Goal: Task Accomplishment & Management: Manage account settings

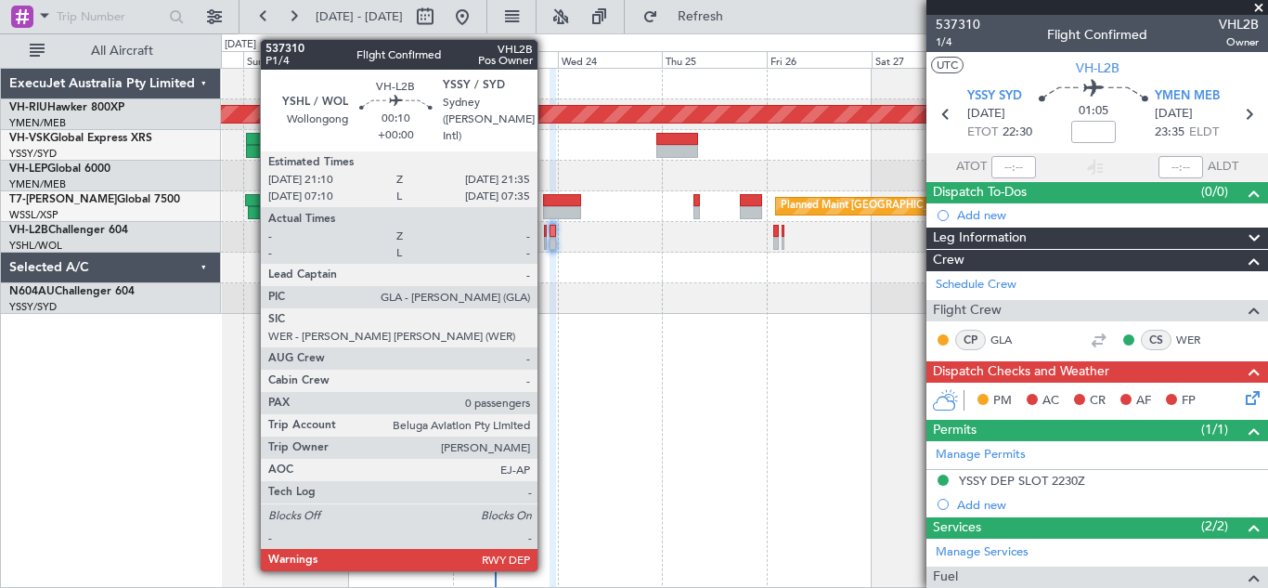
click at [546, 236] on div at bounding box center [545, 231] width 2 height 13
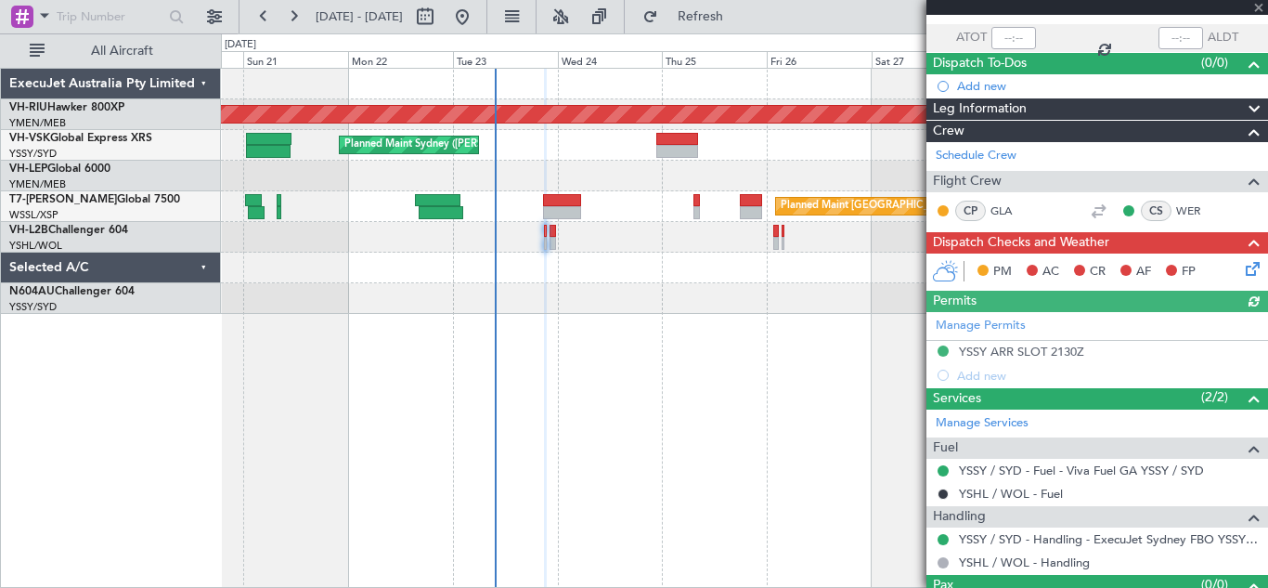
scroll to position [167, 0]
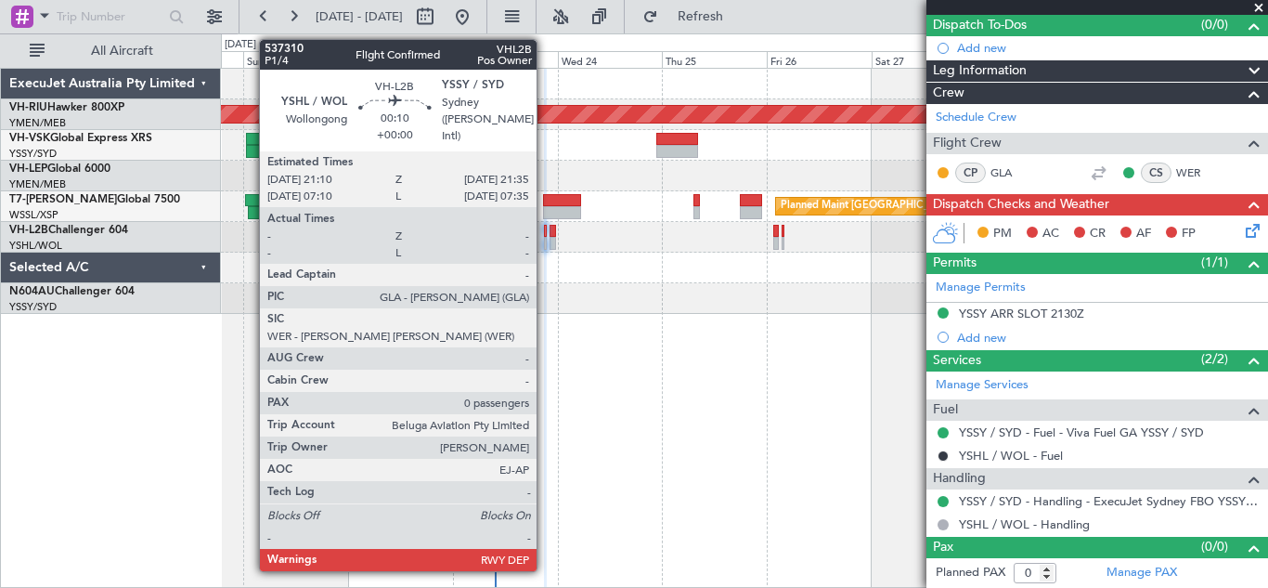
click at [545, 236] on div at bounding box center [545, 231] width 2 height 13
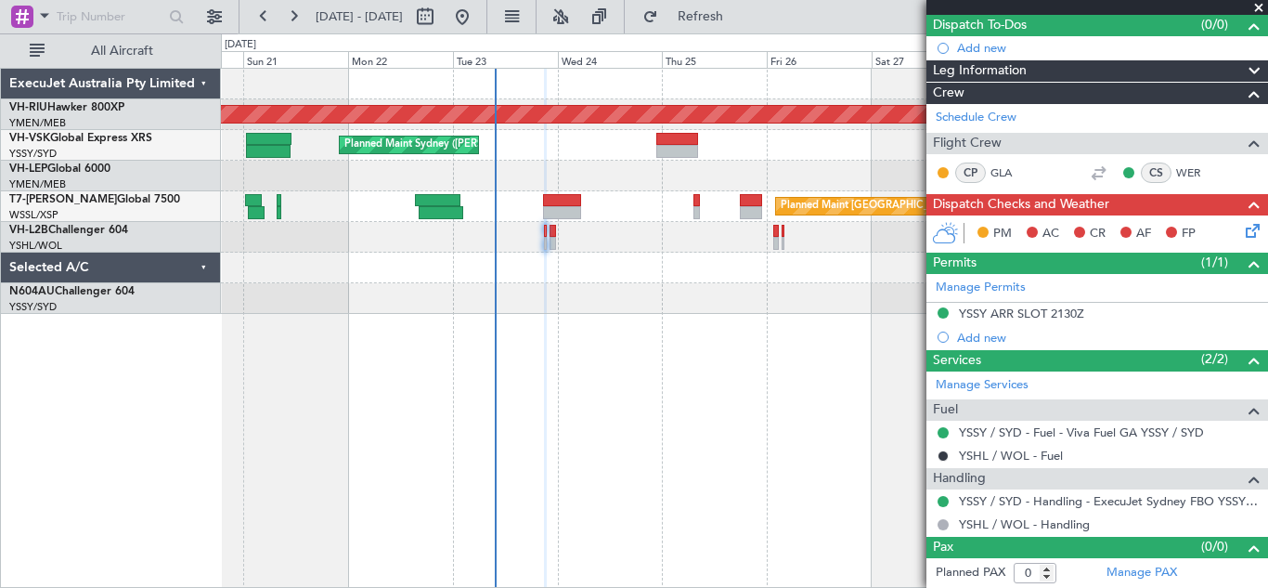
click at [1242, 232] on icon at bounding box center [1249, 227] width 15 height 15
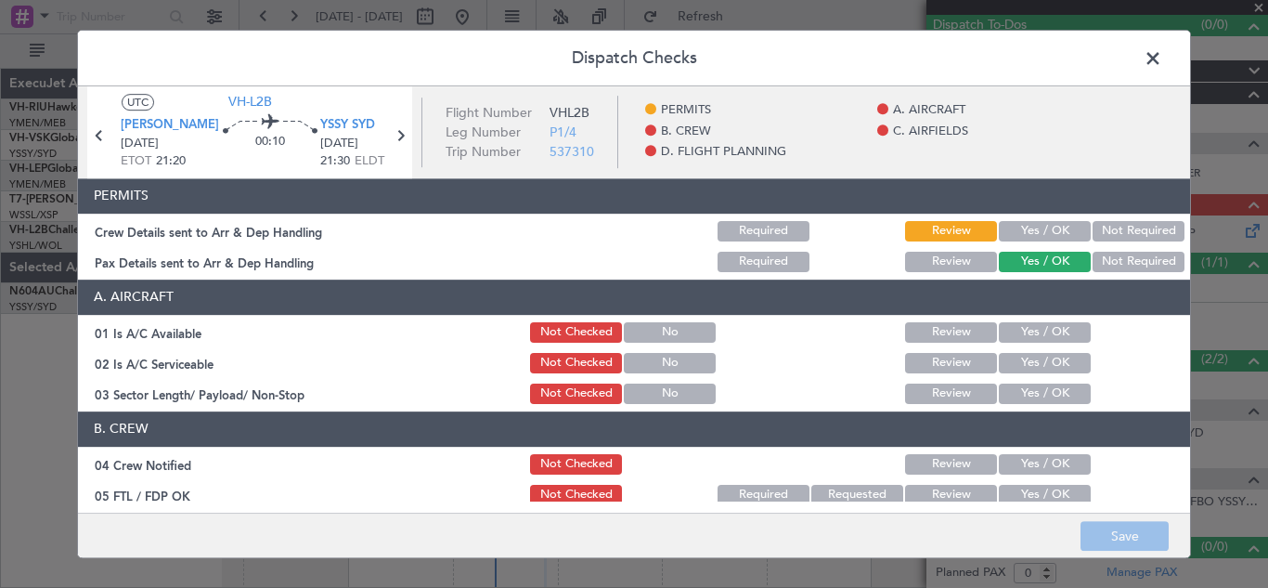
click at [1028, 233] on button "Yes / OK" at bounding box center [1045, 231] width 92 height 20
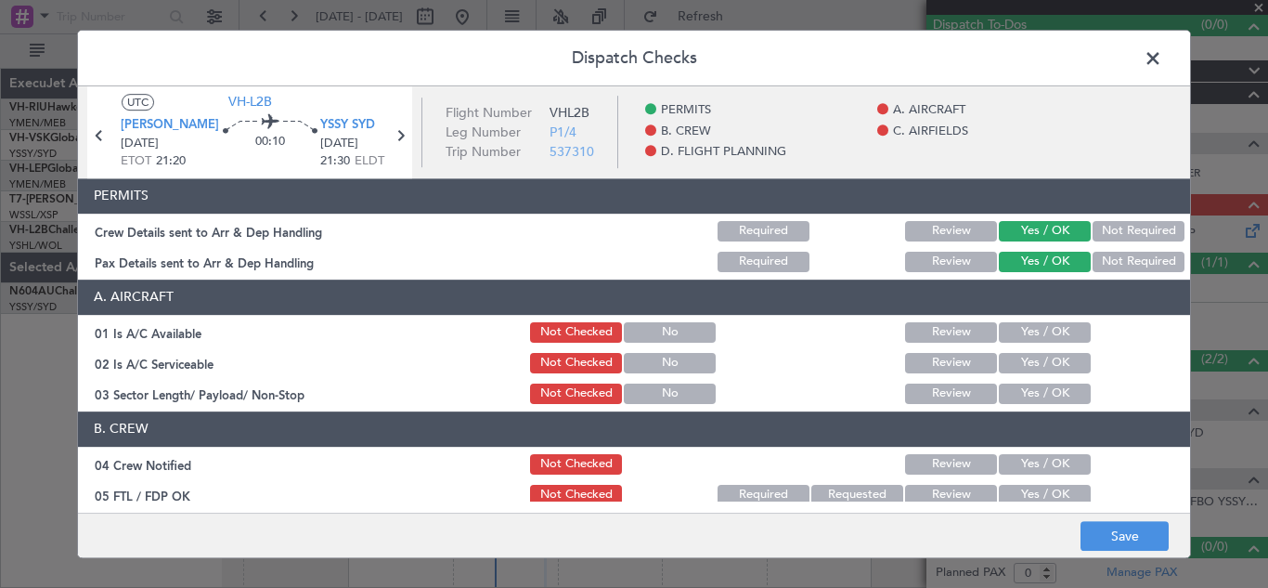
click at [1039, 330] on button "Yes / OK" at bounding box center [1045, 332] width 92 height 20
click at [1037, 370] on button "Yes / OK" at bounding box center [1045, 363] width 92 height 20
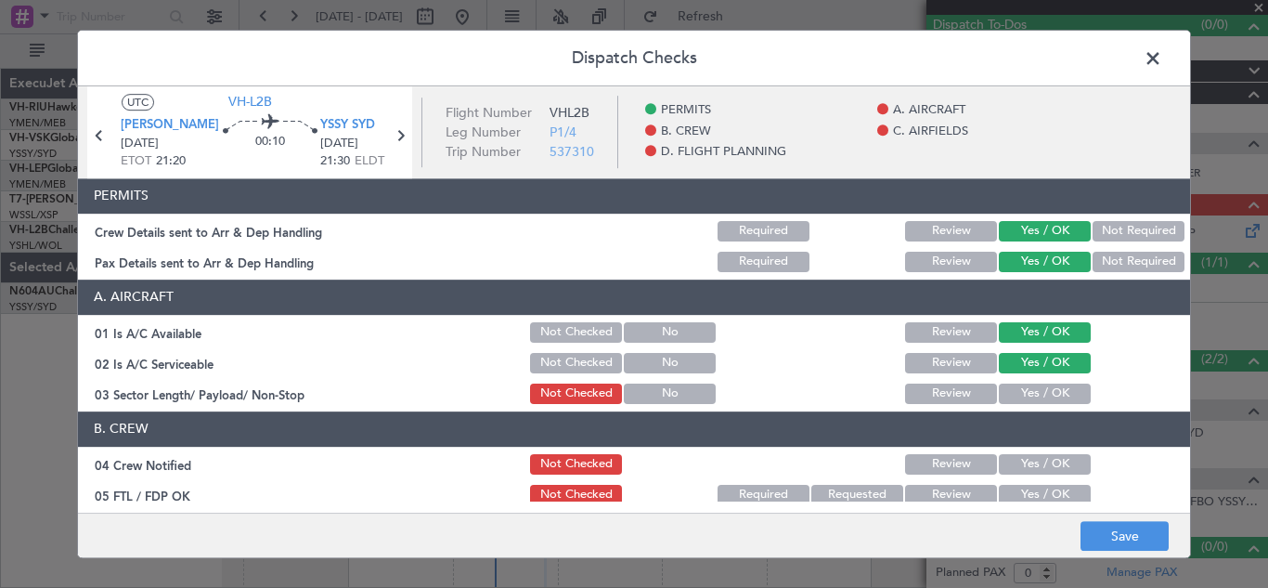
click at [1033, 398] on button "Yes / OK" at bounding box center [1045, 393] width 92 height 20
click at [1045, 456] on button "Yes / OK" at bounding box center [1045, 464] width 92 height 20
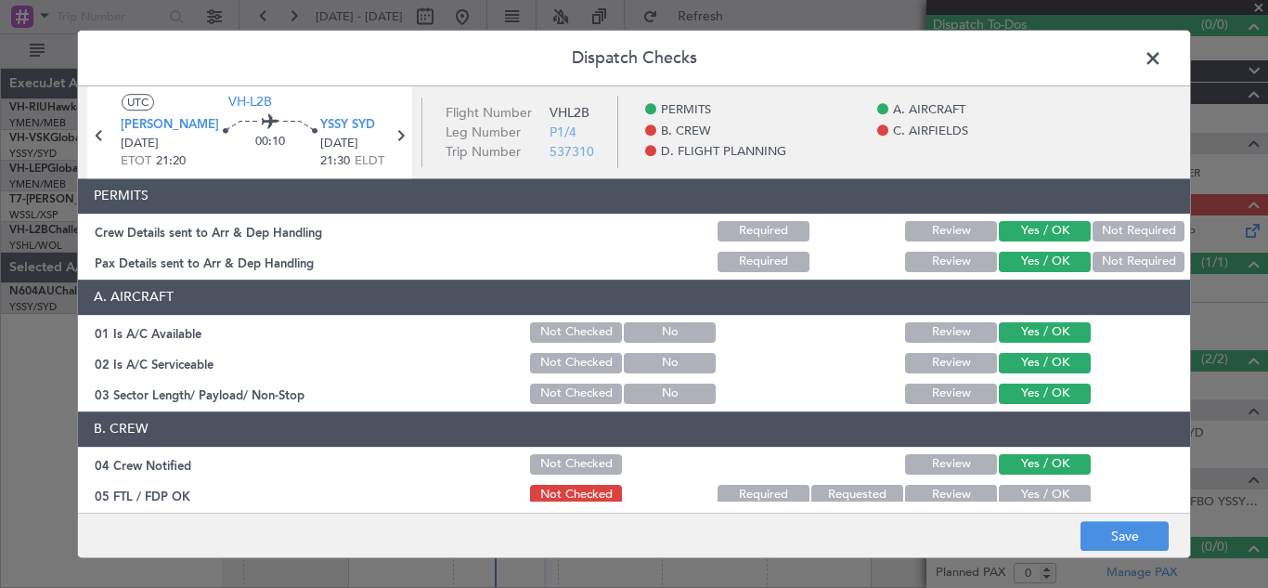
click at [1047, 489] on button "Yes / OK" at bounding box center [1045, 495] width 92 height 20
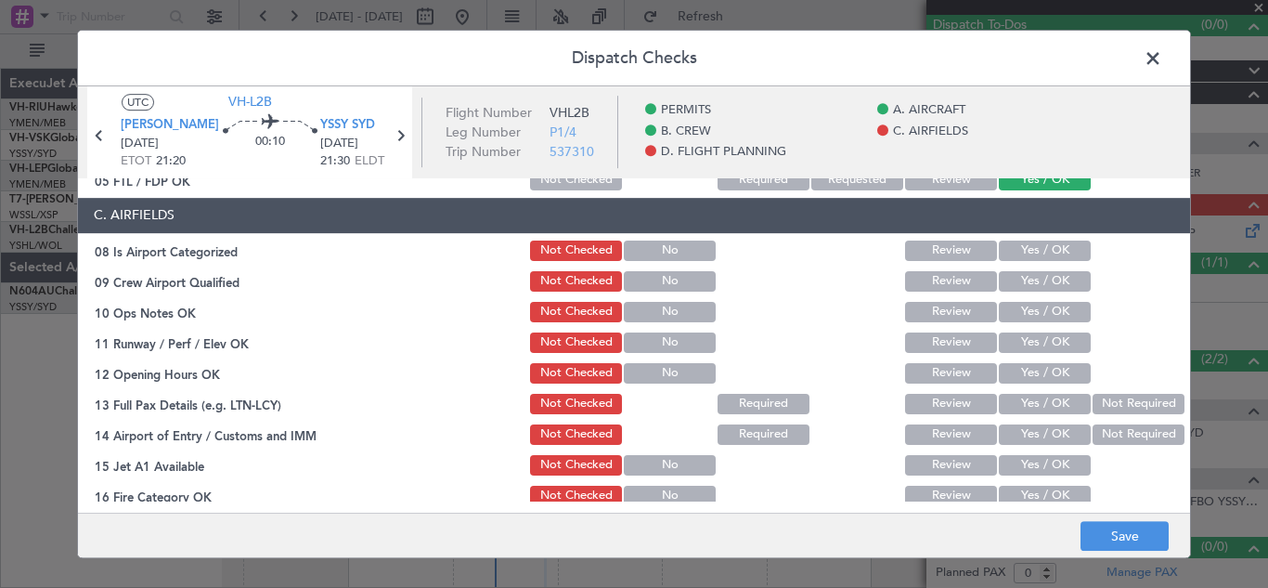
scroll to position [325, 0]
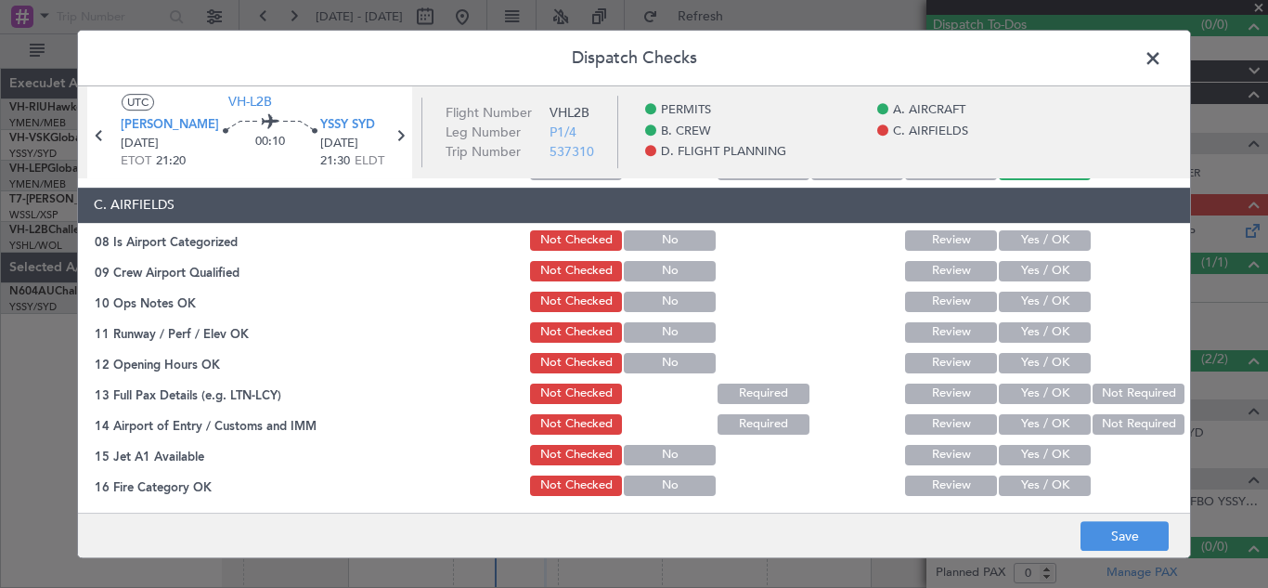
click at [1054, 240] on button "Yes / OK" at bounding box center [1045, 240] width 92 height 20
click at [1042, 276] on button "Yes / OK" at bounding box center [1045, 271] width 92 height 20
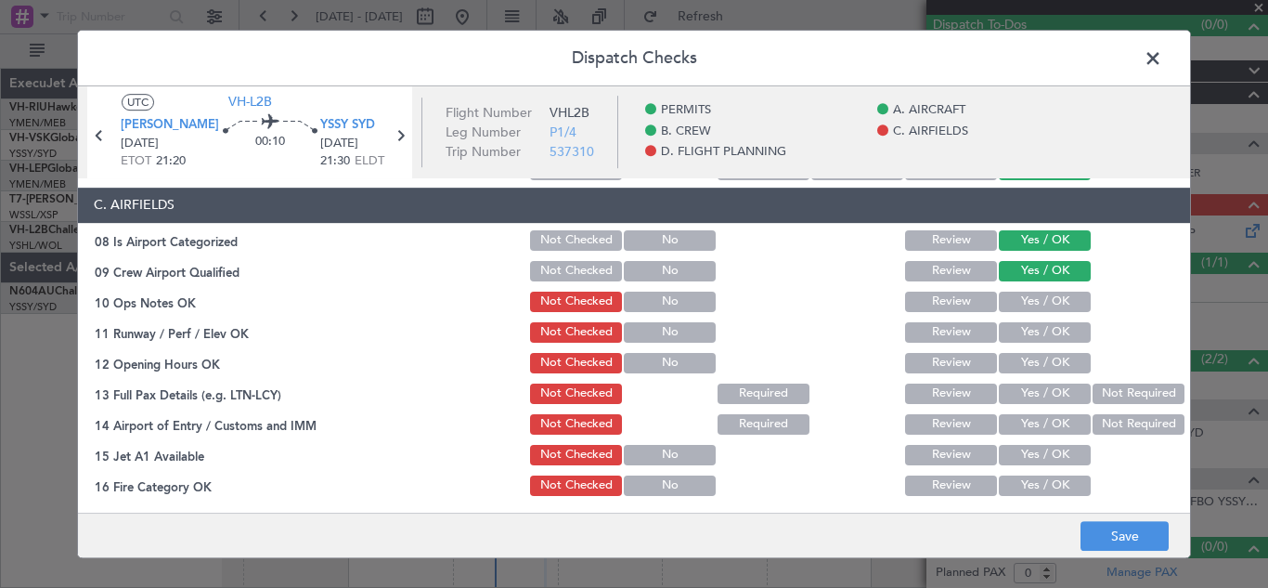
click at [1040, 301] on button "Yes / OK" at bounding box center [1045, 302] width 92 height 20
click at [1041, 327] on button "Yes / OK" at bounding box center [1045, 332] width 92 height 20
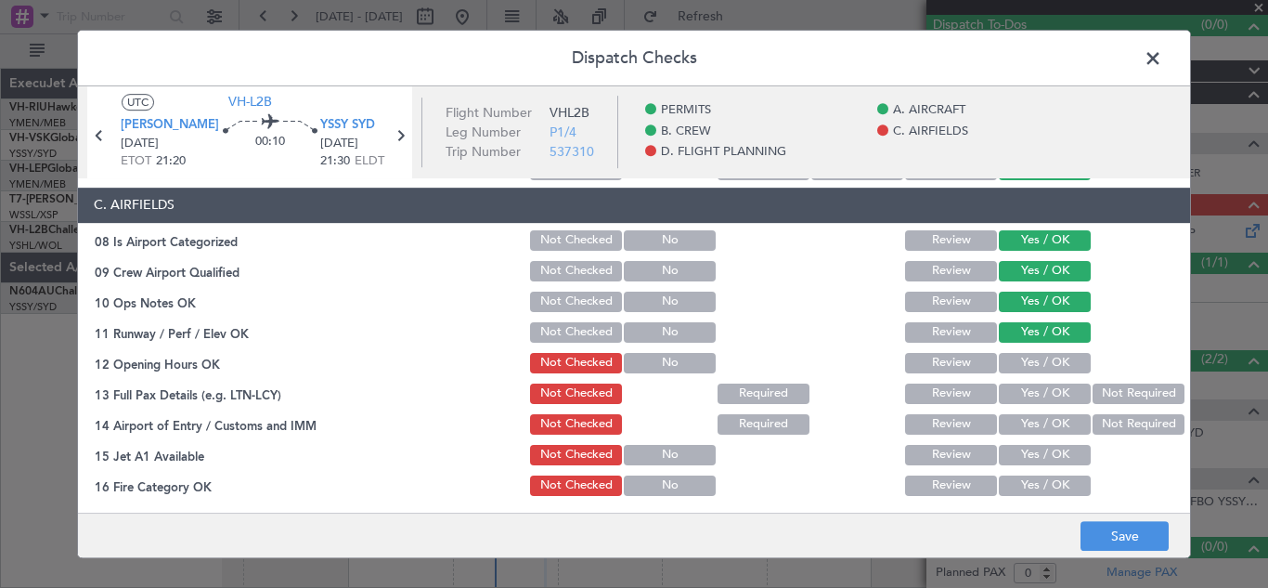
click at [1039, 357] on button "Yes / OK" at bounding box center [1045, 363] width 92 height 20
click at [1039, 385] on button "Yes / OK" at bounding box center [1045, 393] width 92 height 20
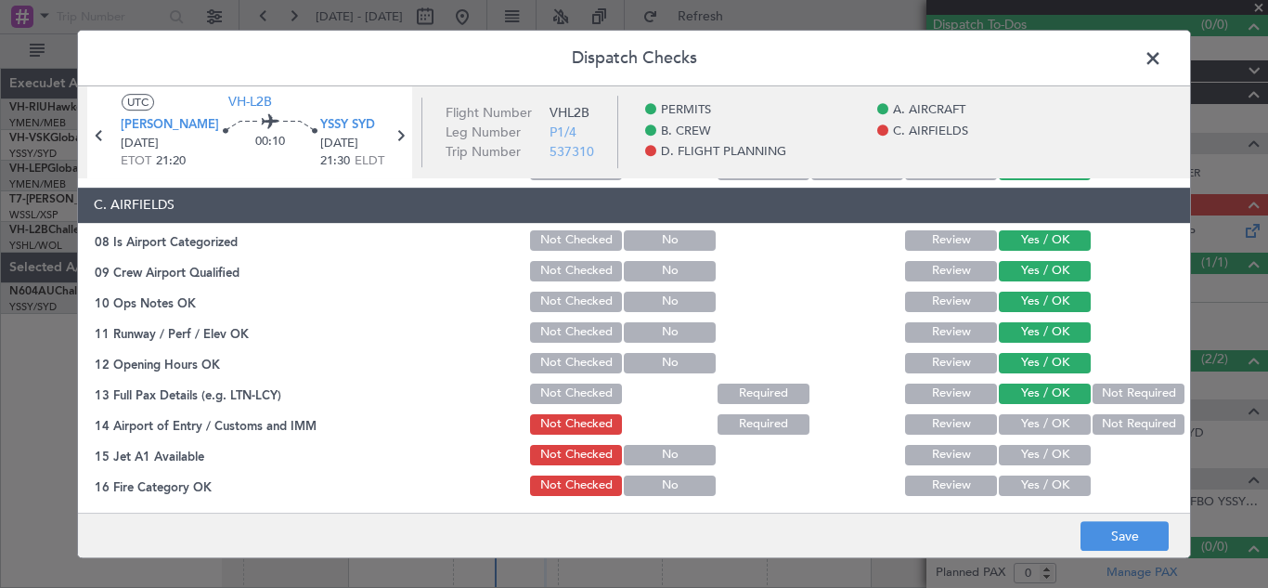
click at [1036, 422] on button "Yes / OK" at bounding box center [1045, 424] width 92 height 20
click at [1041, 450] on button "Yes / OK" at bounding box center [1045, 455] width 92 height 20
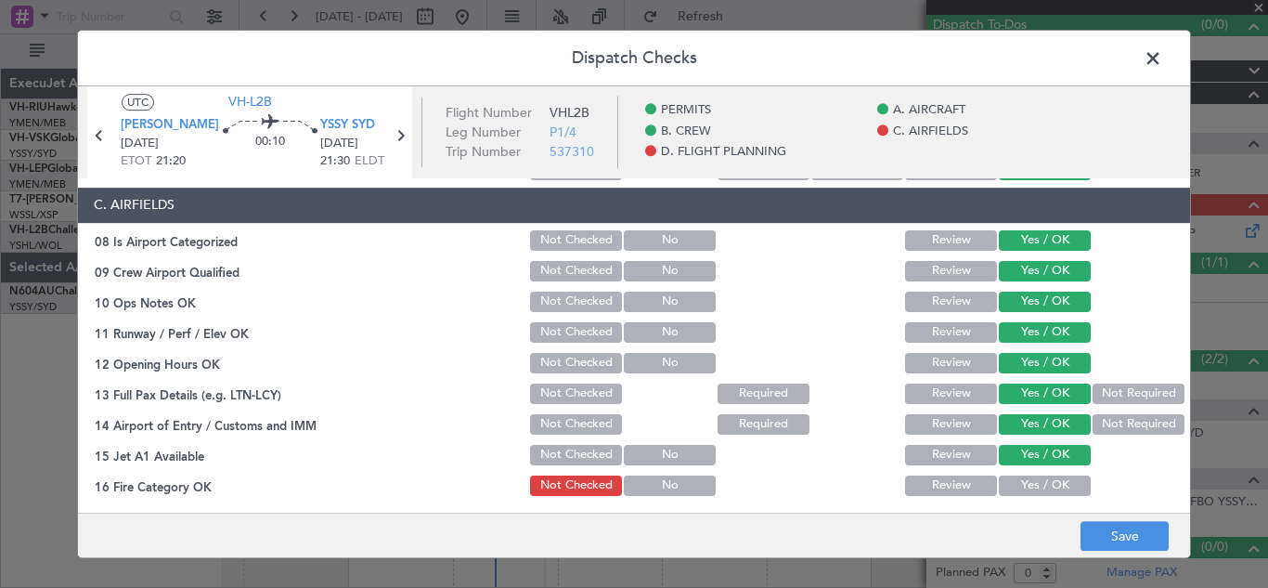
click at [1045, 480] on button "Yes / OK" at bounding box center [1045, 485] width 92 height 20
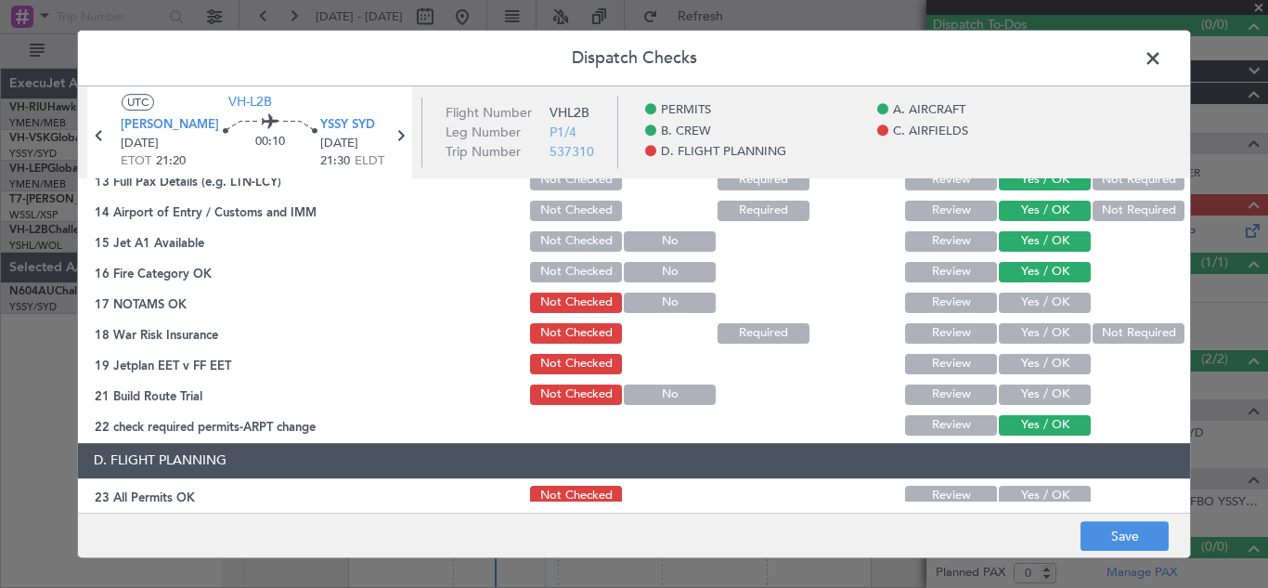
scroll to position [578, 0]
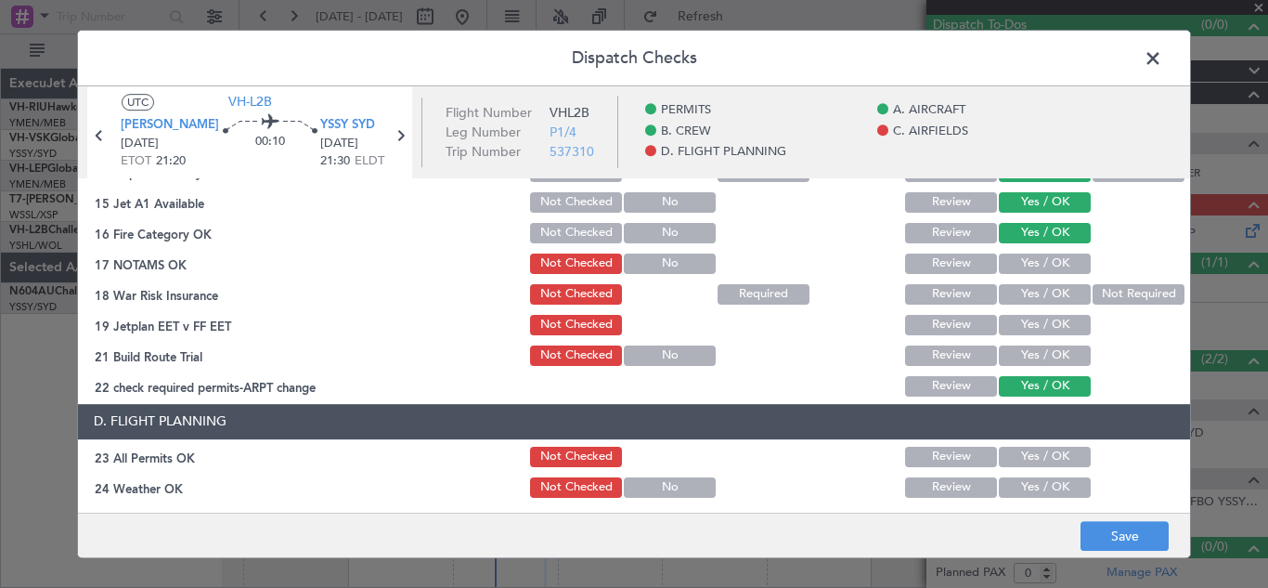
click at [1012, 262] on button "Yes / OK" at bounding box center [1045, 263] width 92 height 20
click at [1023, 293] on button "Yes / OK" at bounding box center [1045, 294] width 92 height 20
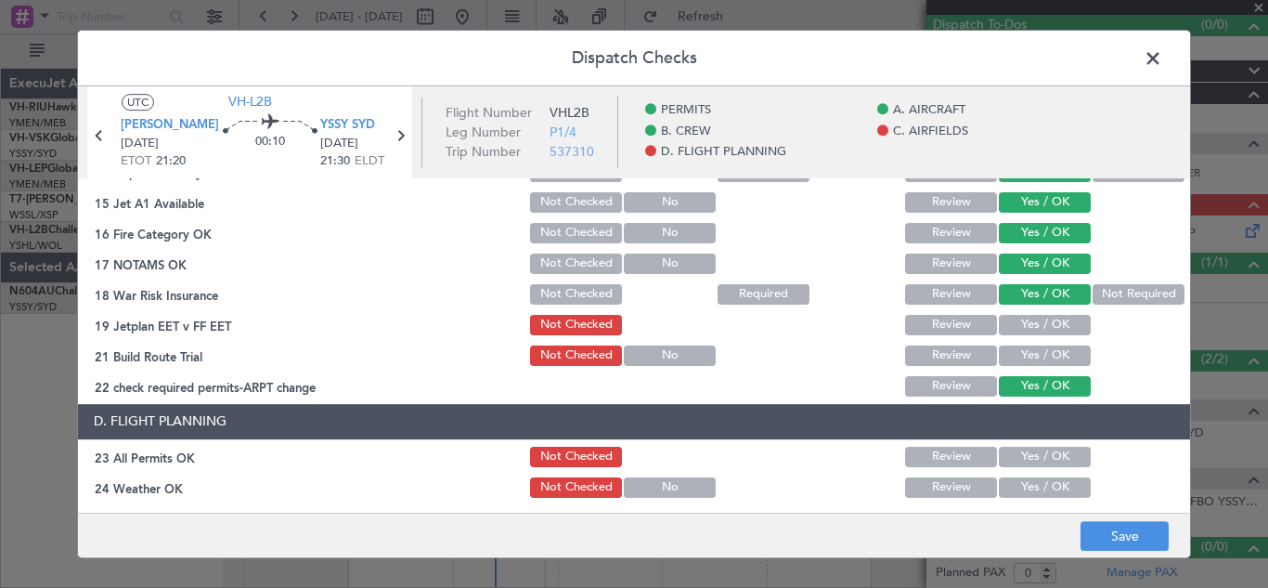
click at [1026, 321] on button "Yes / OK" at bounding box center [1045, 325] width 92 height 20
click at [1033, 349] on button "Yes / OK" at bounding box center [1045, 355] width 92 height 20
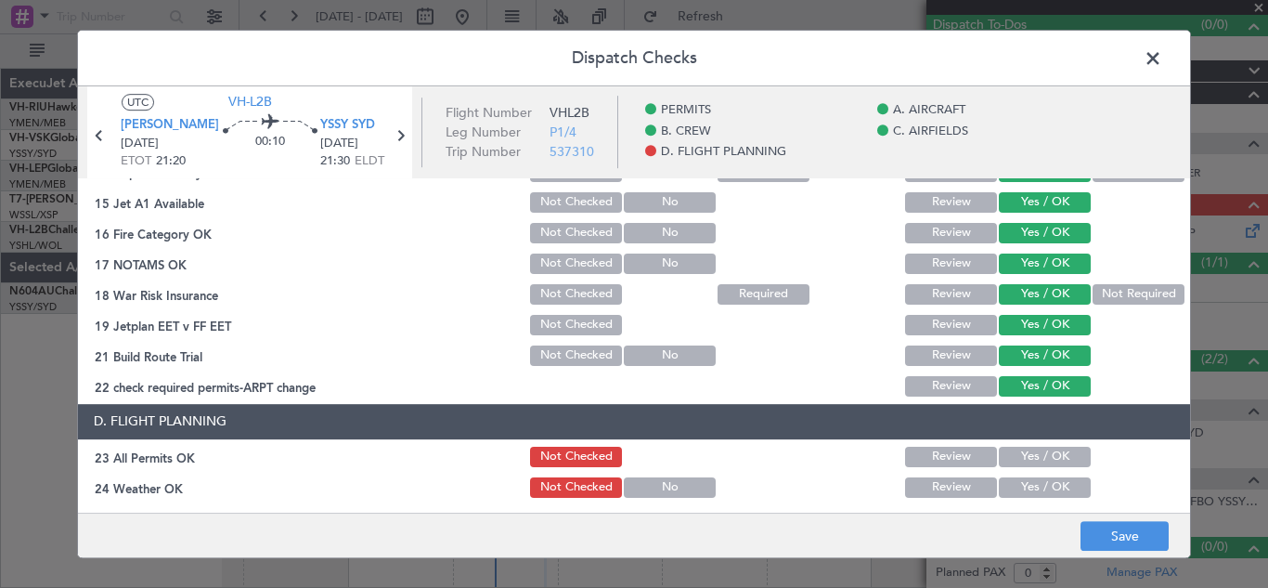
click at [1040, 457] on button "Yes / OK" at bounding box center [1045, 457] width 92 height 20
click at [1043, 490] on button "Yes / OK" at bounding box center [1045, 487] width 92 height 20
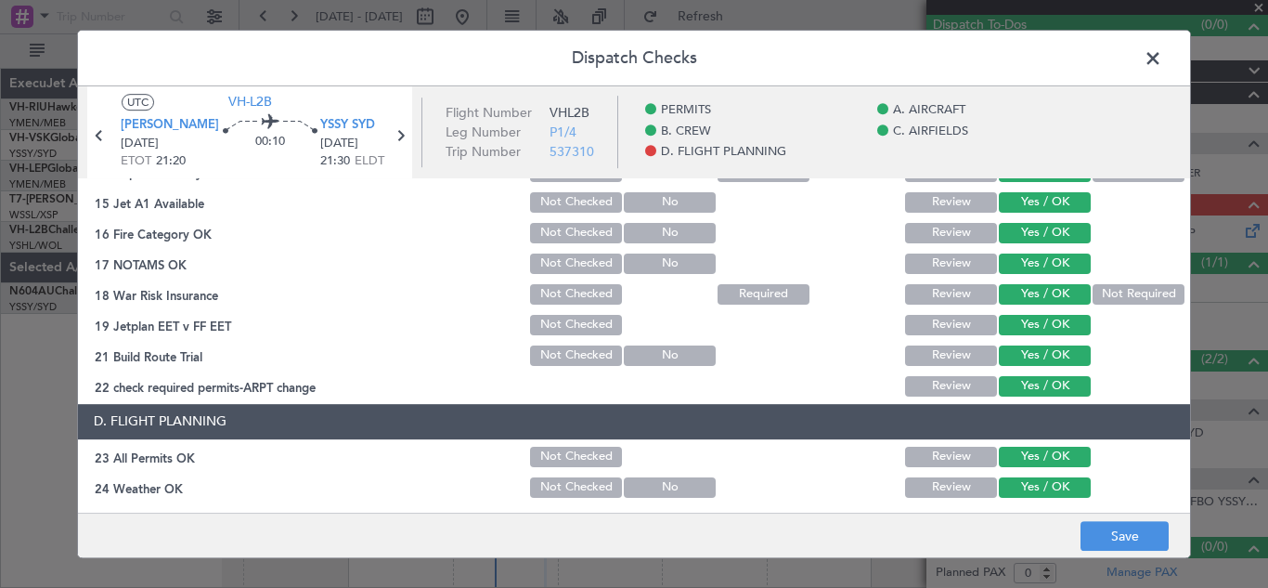
scroll to position [765, 0]
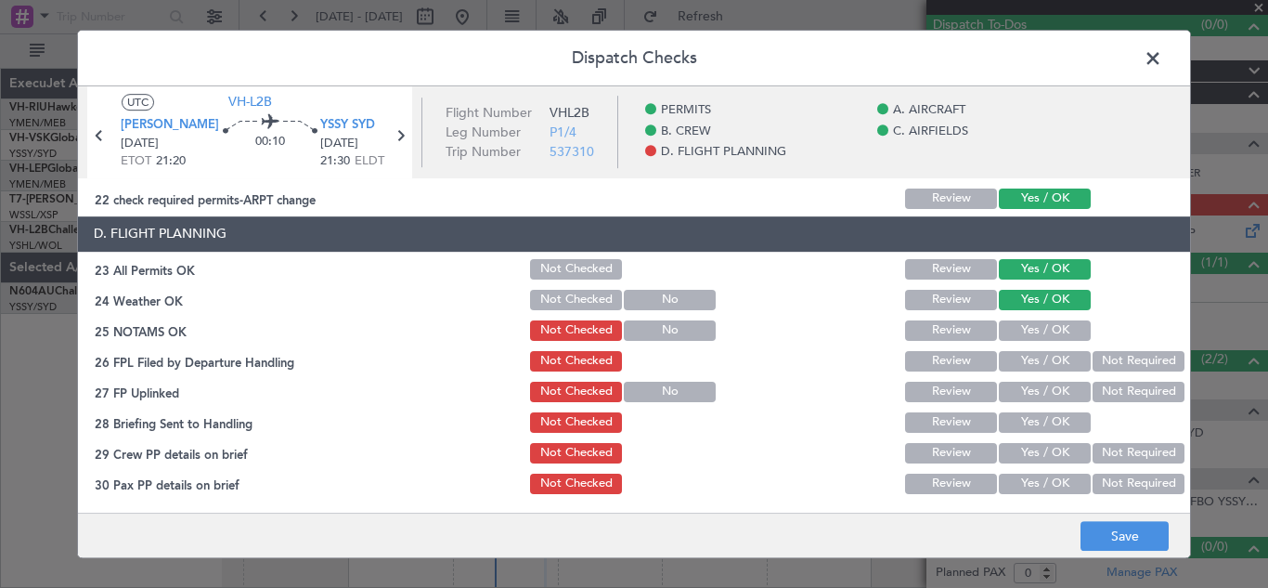
click at [1008, 331] on button "Yes / OK" at bounding box center [1045, 330] width 92 height 20
click at [1018, 355] on button "Yes / OK" at bounding box center [1045, 361] width 92 height 20
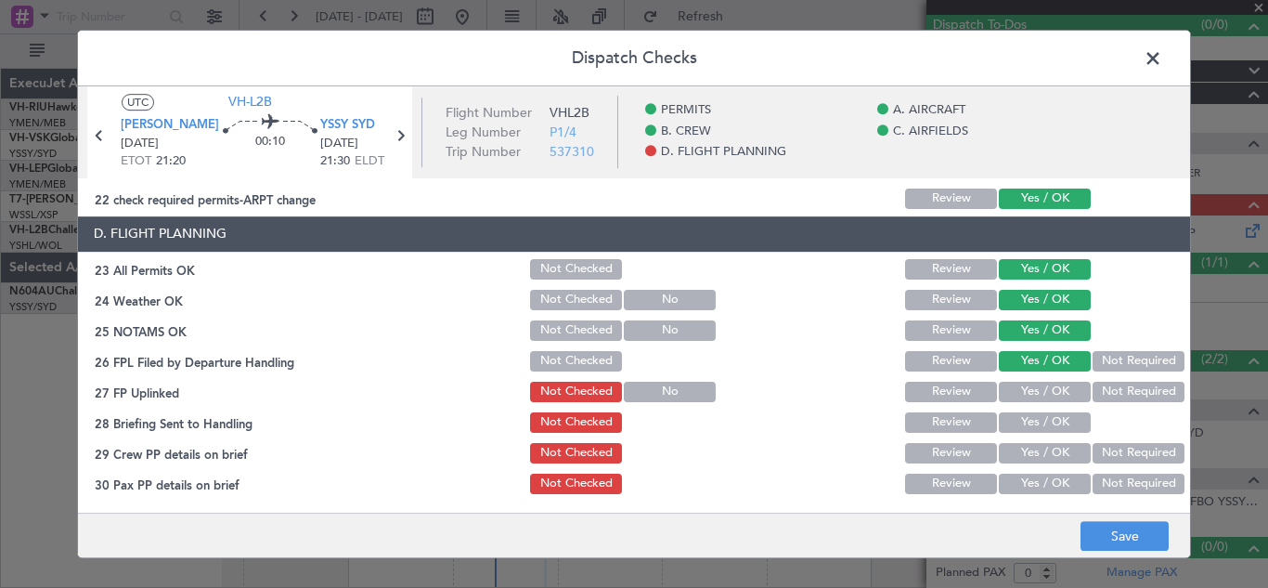
click at [1026, 391] on button "Yes / OK" at bounding box center [1045, 392] width 92 height 20
click at [1029, 426] on button "Yes / OK" at bounding box center [1045, 422] width 92 height 20
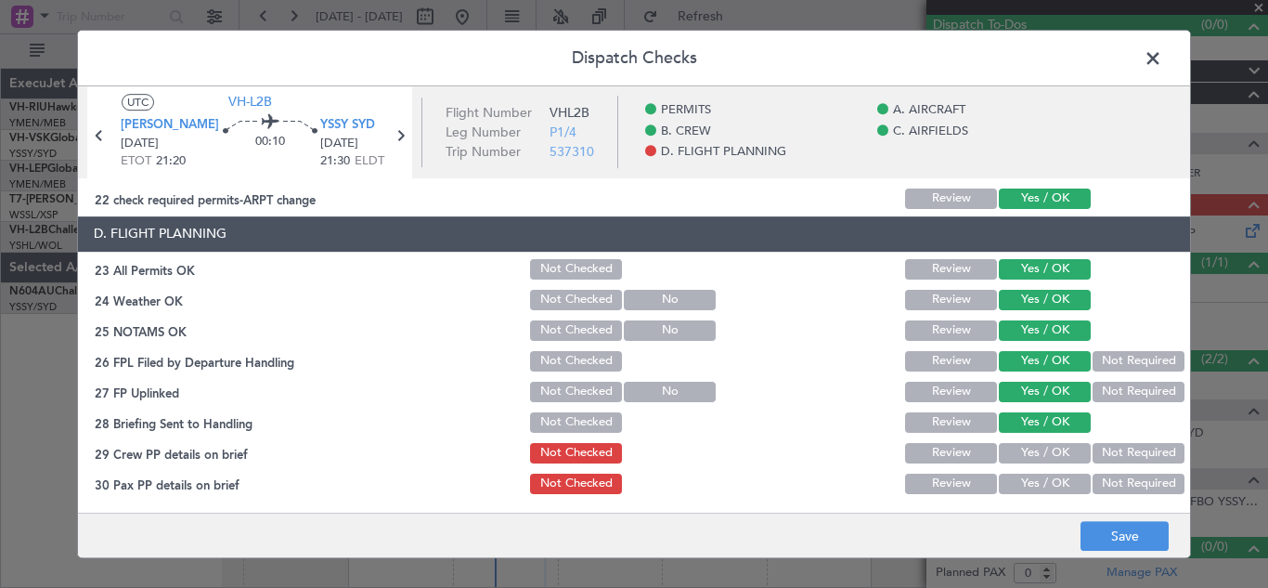
click at [1137, 451] on button "Not Required" at bounding box center [1139, 453] width 92 height 20
click at [1127, 486] on button "Not Required" at bounding box center [1139, 484] width 92 height 20
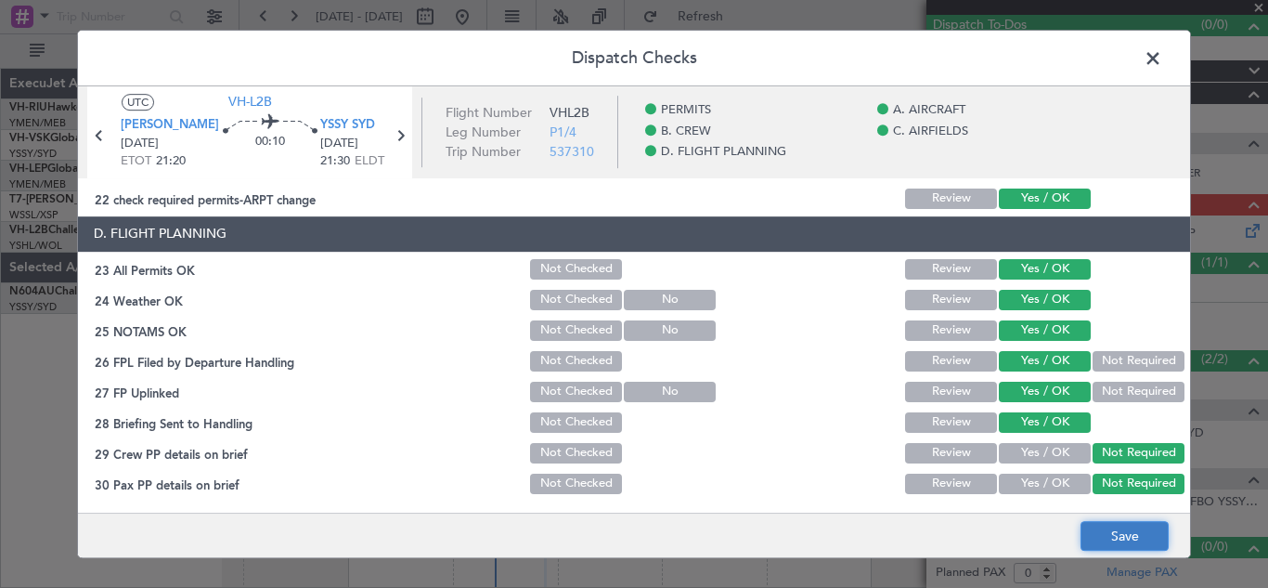
click at [1119, 532] on button "Save" at bounding box center [1125, 536] width 88 height 30
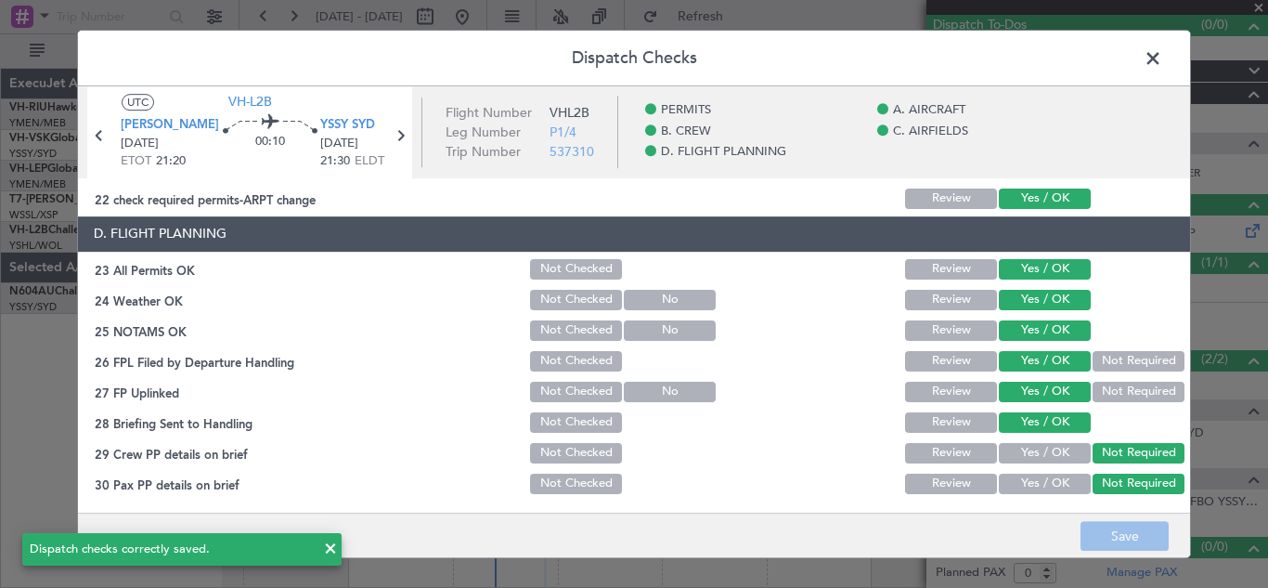
click at [1163, 56] on span at bounding box center [1163, 63] width 0 height 37
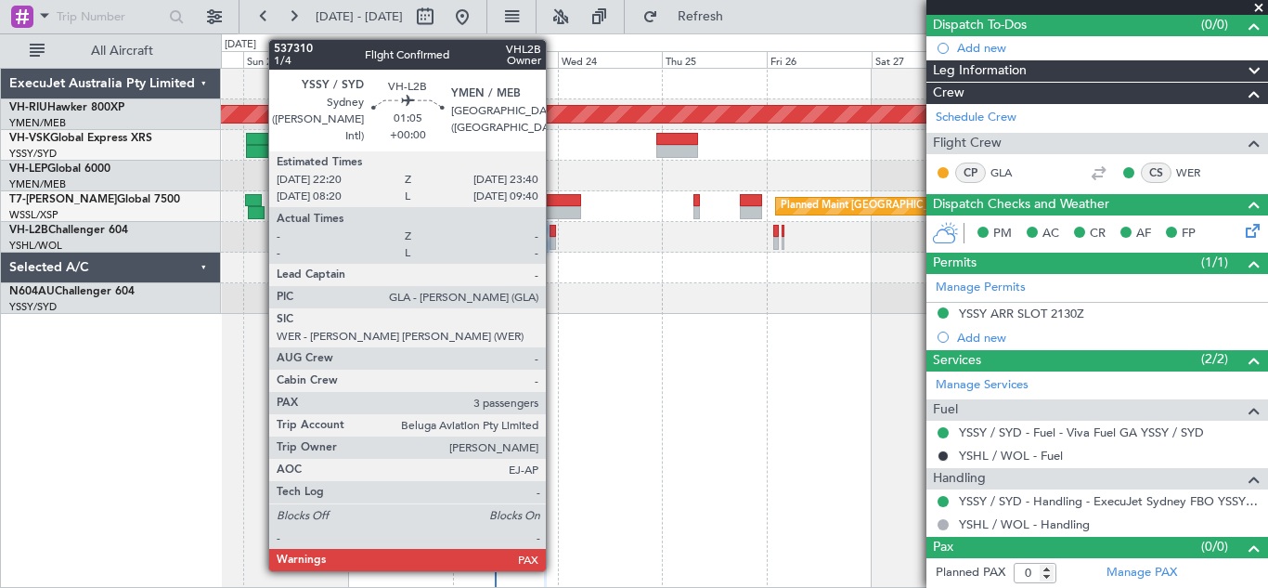
click at [554, 237] on div at bounding box center [553, 243] width 6 height 13
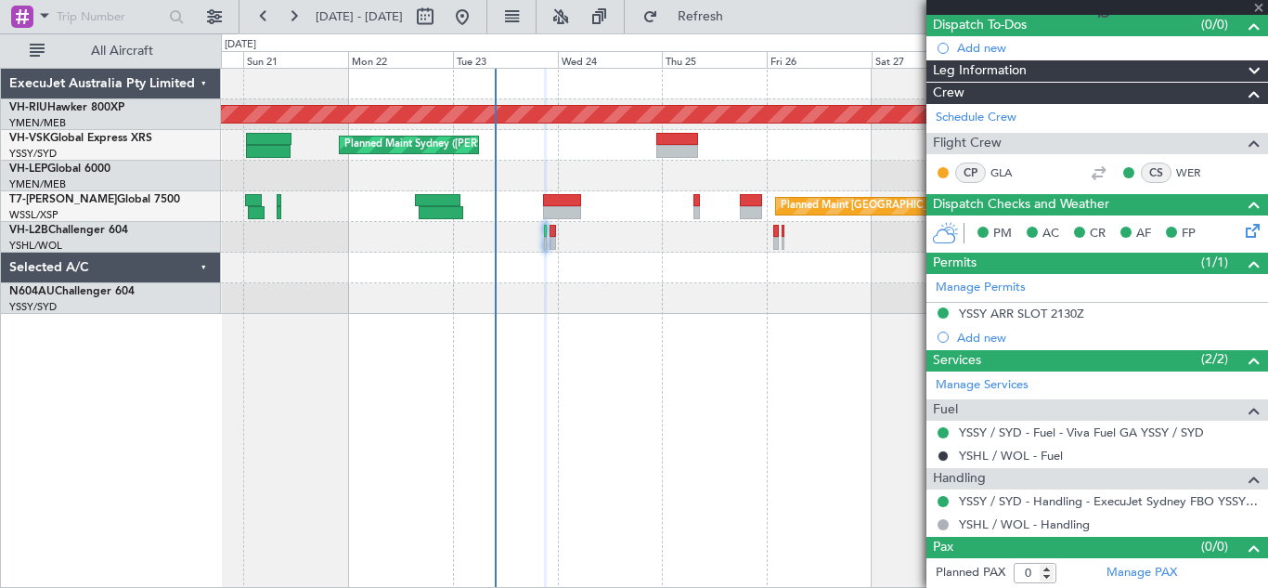
type input "3"
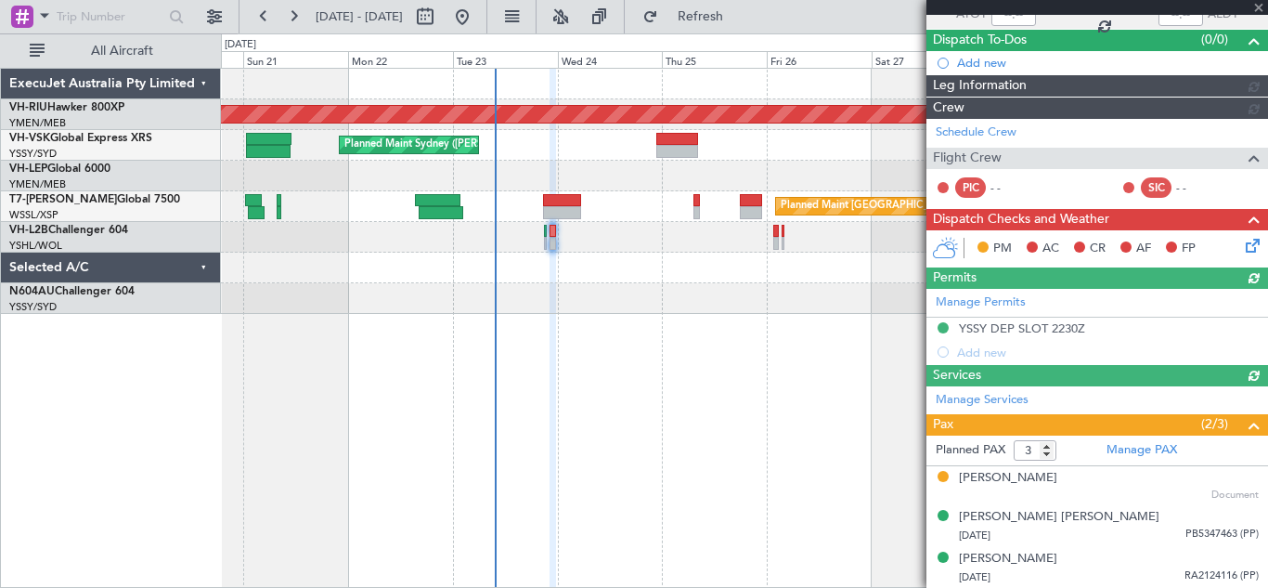
scroll to position [167, 0]
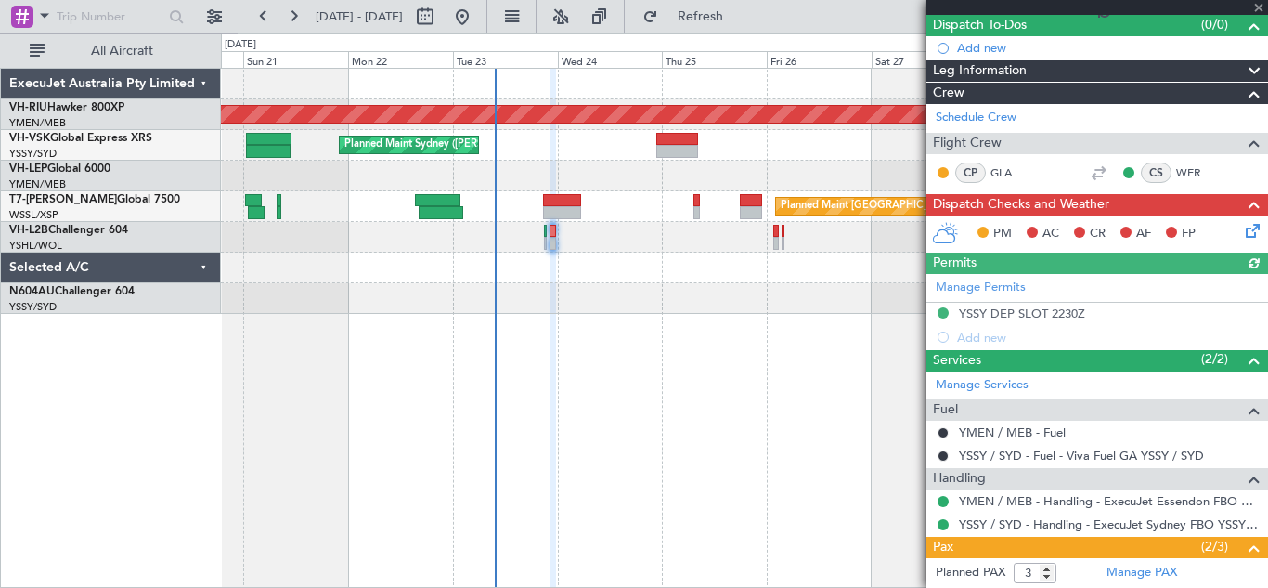
click at [1242, 228] on icon at bounding box center [1249, 227] width 15 height 15
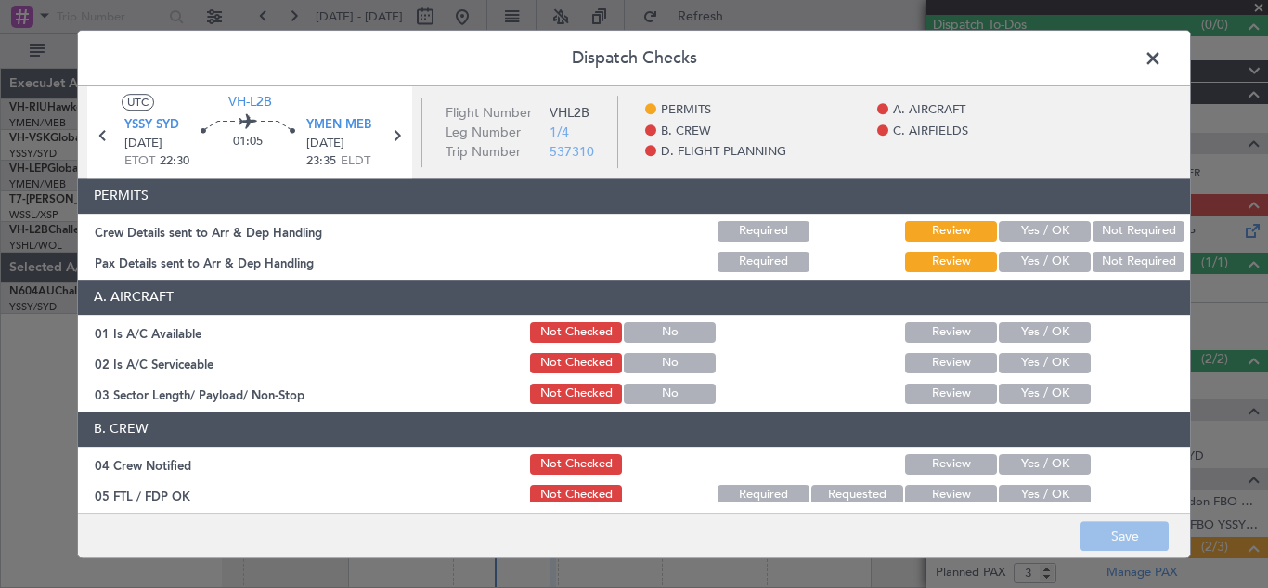
click at [1008, 230] on button "Yes / OK" at bounding box center [1045, 231] width 92 height 20
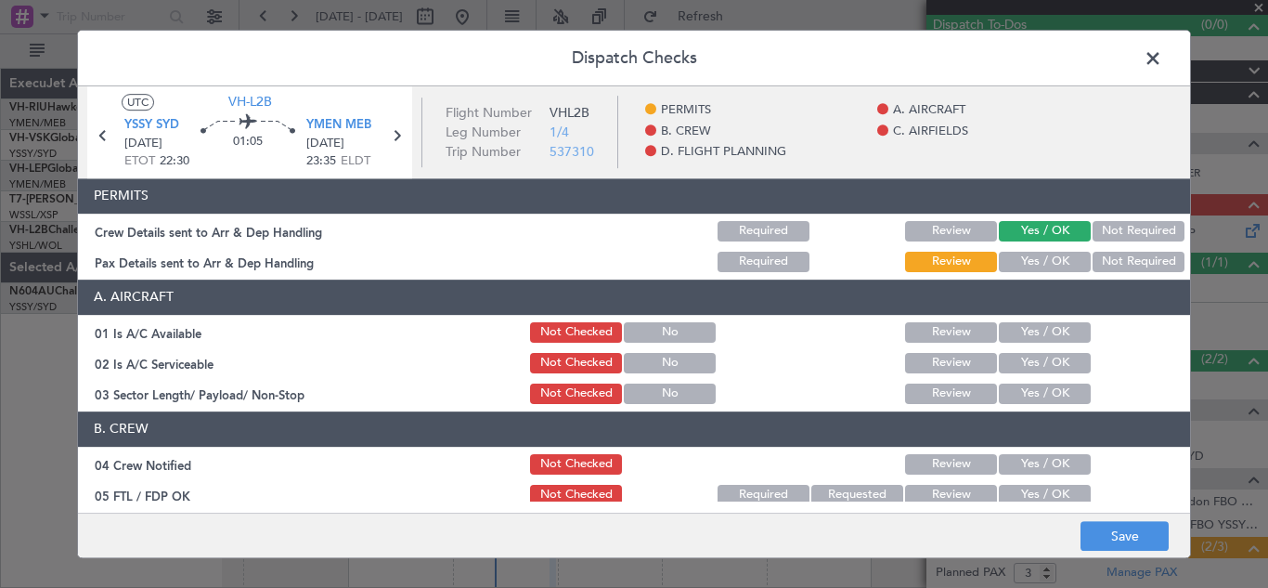
click at [1015, 260] on button "Yes / OK" at bounding box center [1045, 262] width 92 height 20
click at [1033, 328] on button "Yes / OK" at bounding box center [1045, 332] width 92 height 20
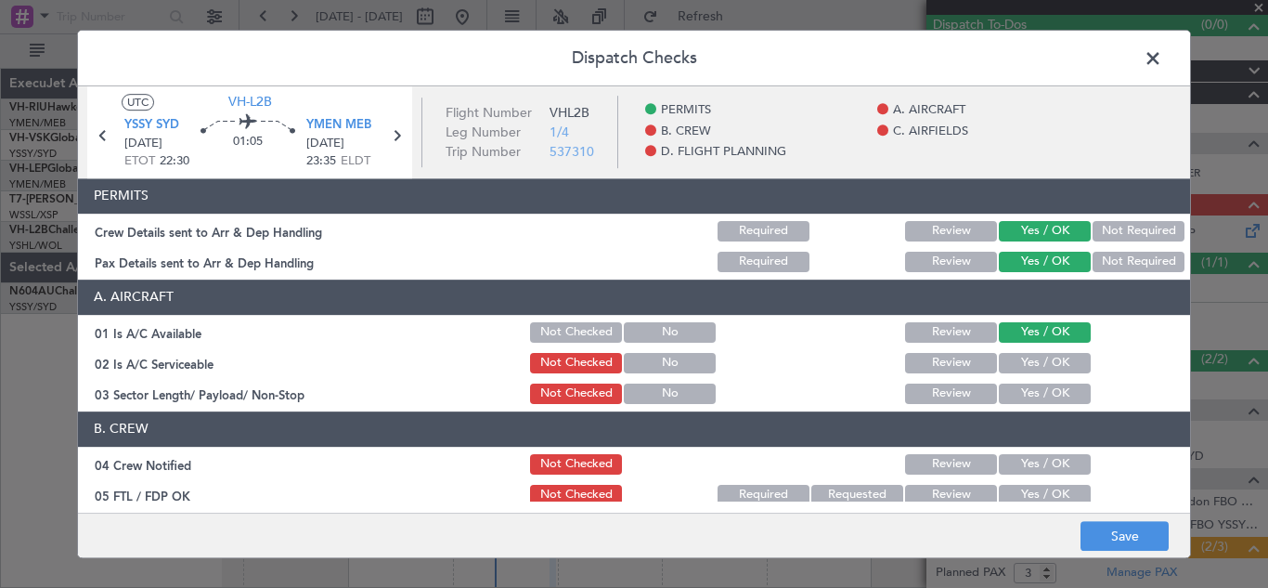
click at [1035, 361] on button "Yes / OK" at bounding box center [1045, 363] width 92 height 20
click at [1034, 393] on button "Yes / OK" at bounding box center [1045, 393] width 92 height 20
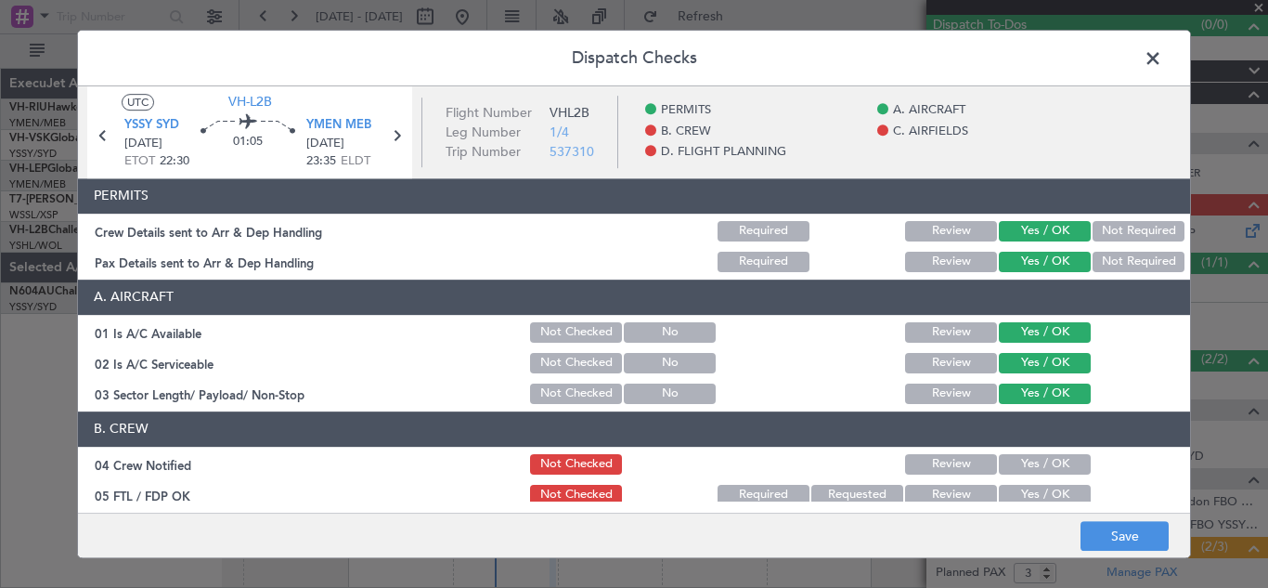
click at [1034, 461] on button "Yes / OK" at bounding box center [1045, 464] width 92 height 20
click at [1035, 493] on button "Yes / OK" at bounding box center [1045, 495] width 92 height 20
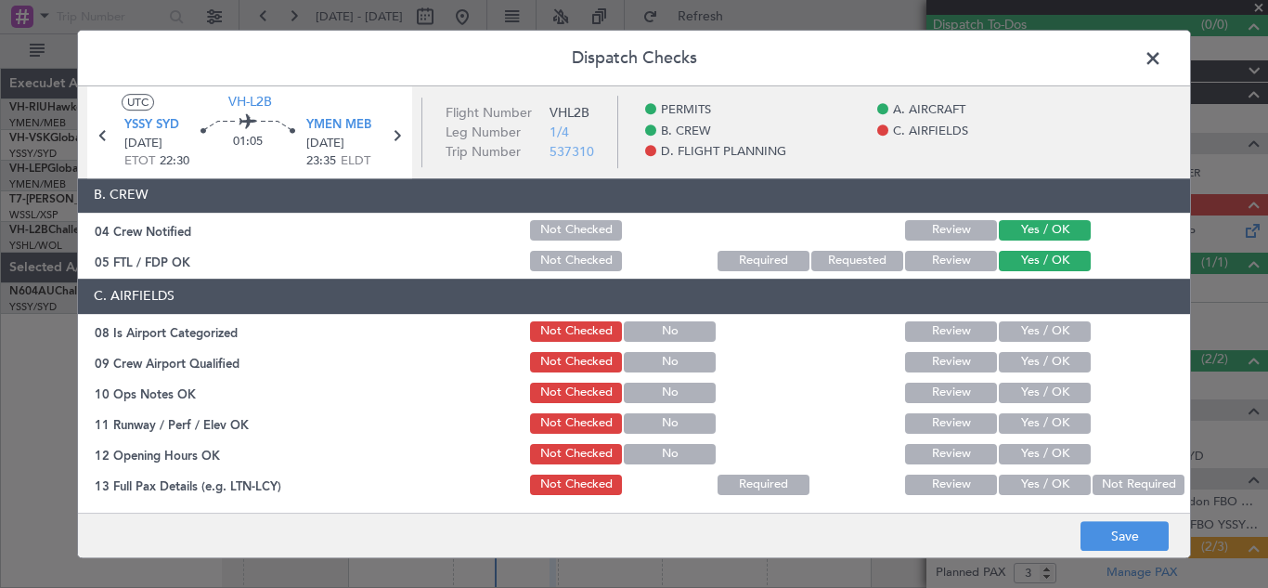
scroll to position [308, 0]
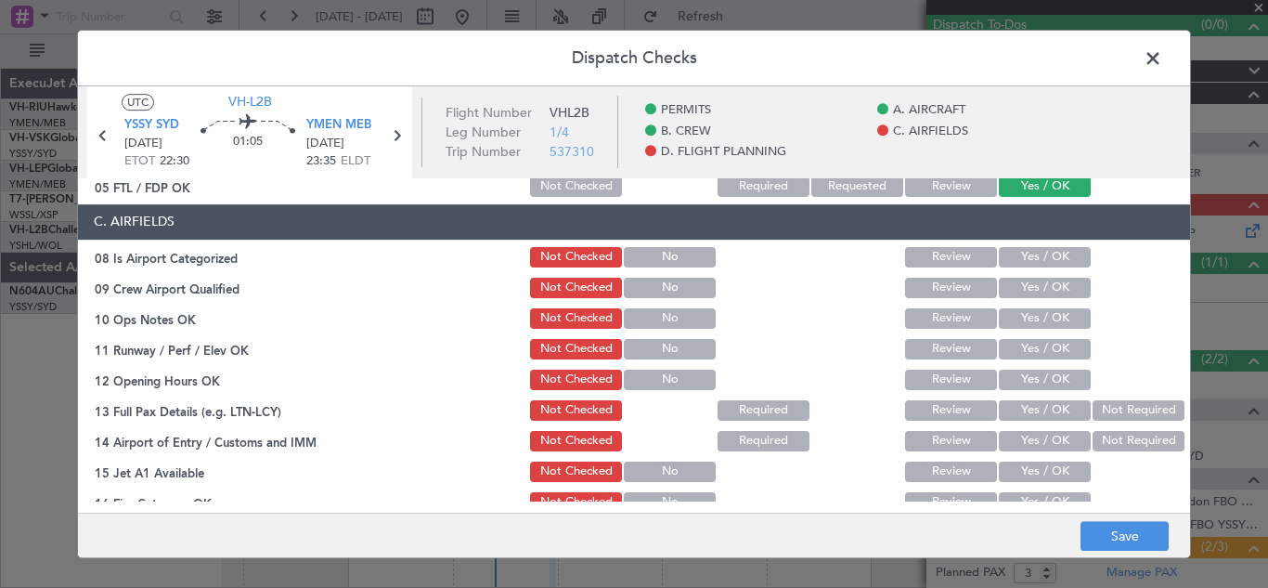
click at [1027, 245] on div "Yes / OK" at bounding box center [1043, 257] width 94 height 26
click at [1024, 256] on button "Yes / OK" at bounding box center [1045, 257] width 92 height 20
click at [1029, 289] on button "Yes / OK" at bounding box center [1045, 288] width 92 height 20
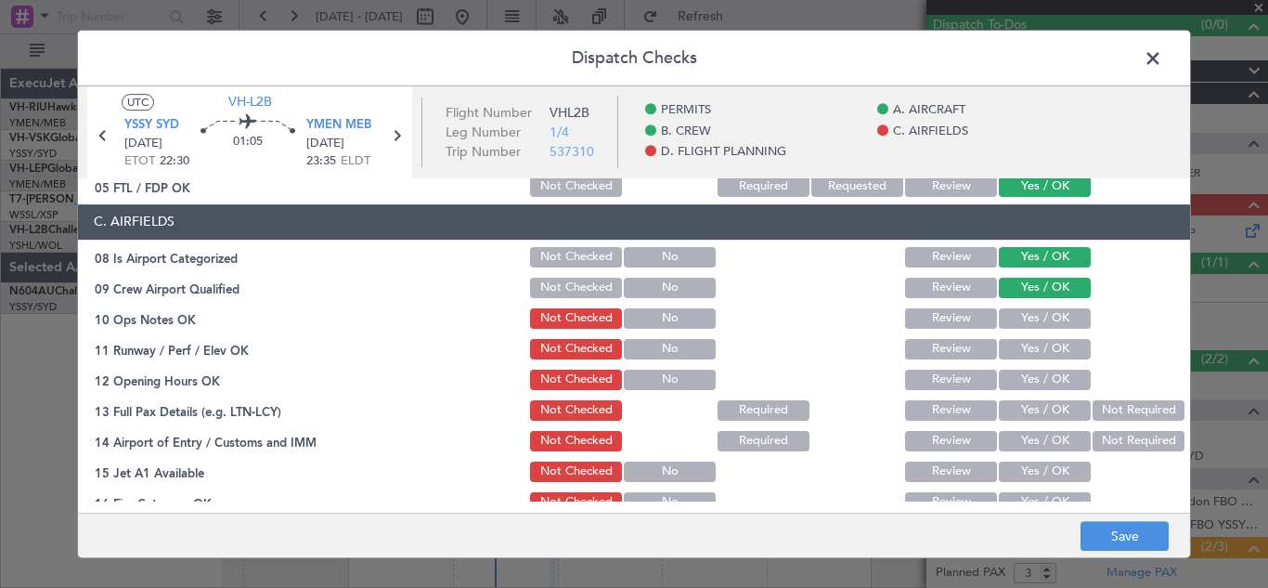
click at [1029, 321] on button "Yes / OK" at bounding box center [1045, 318] width 92 height 20
click at [1029, 345] on button "Yes / OK" at bounding box center [1045, 349] width 92 height 20
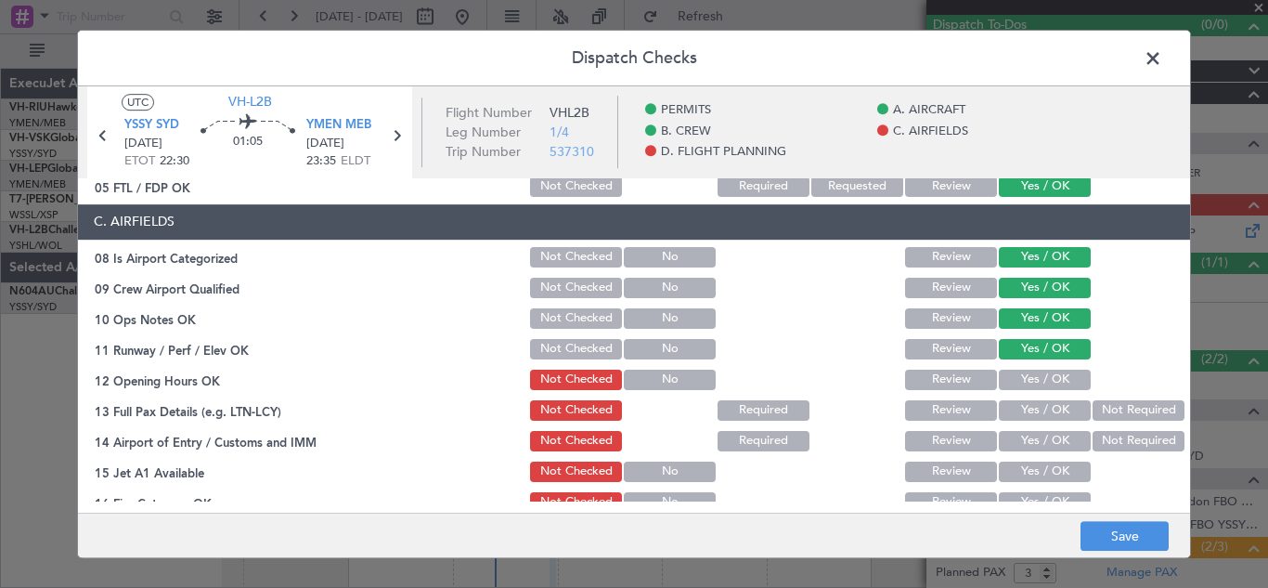
click at [1033, 383] on button "Yes / OK" at bounding box center [1045, 380] width 92 height 20
click at [1034, 411] on button "Yes / OK" at bounding box center [1045, 410] width 92 height 20
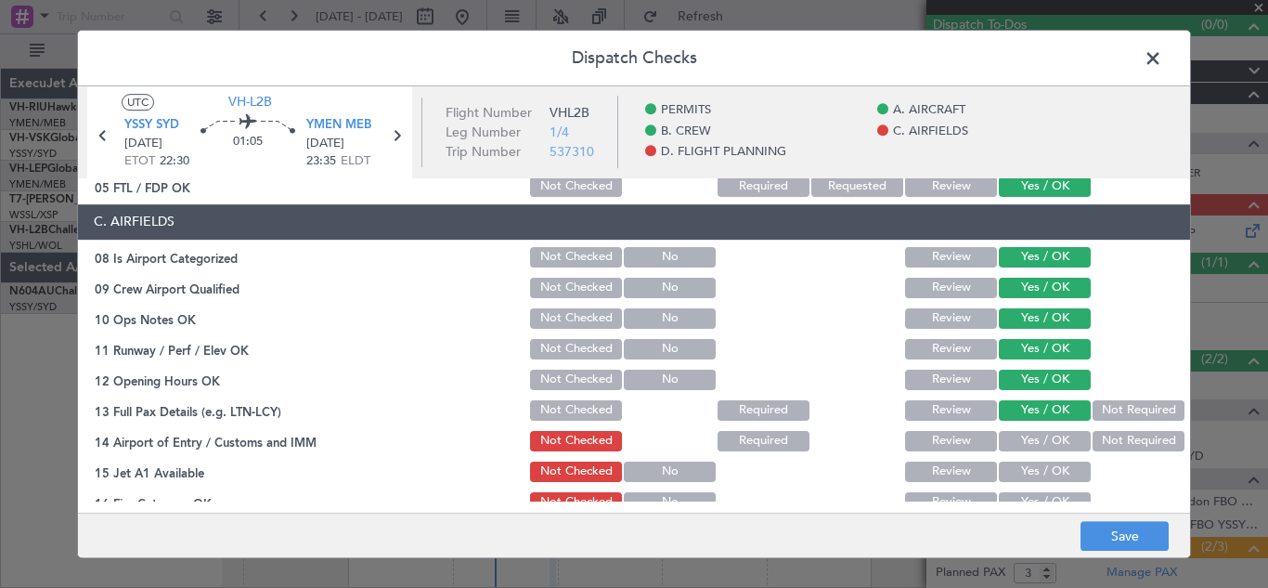
click at [1034, 450] on button "Yes / OK" at bounding box center [1045, 441] width 92 height 20
click at [1036, 476] on button "Yes / OK" at bounding box center [1045, 471] width 92 height 20
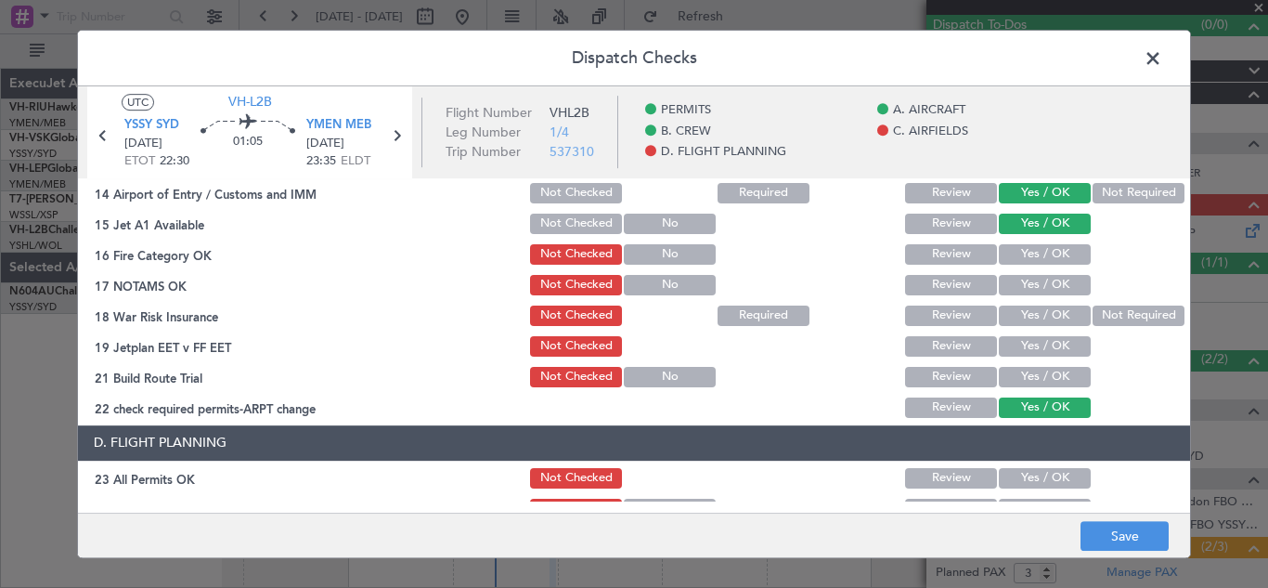
scroll to position [580, 0]
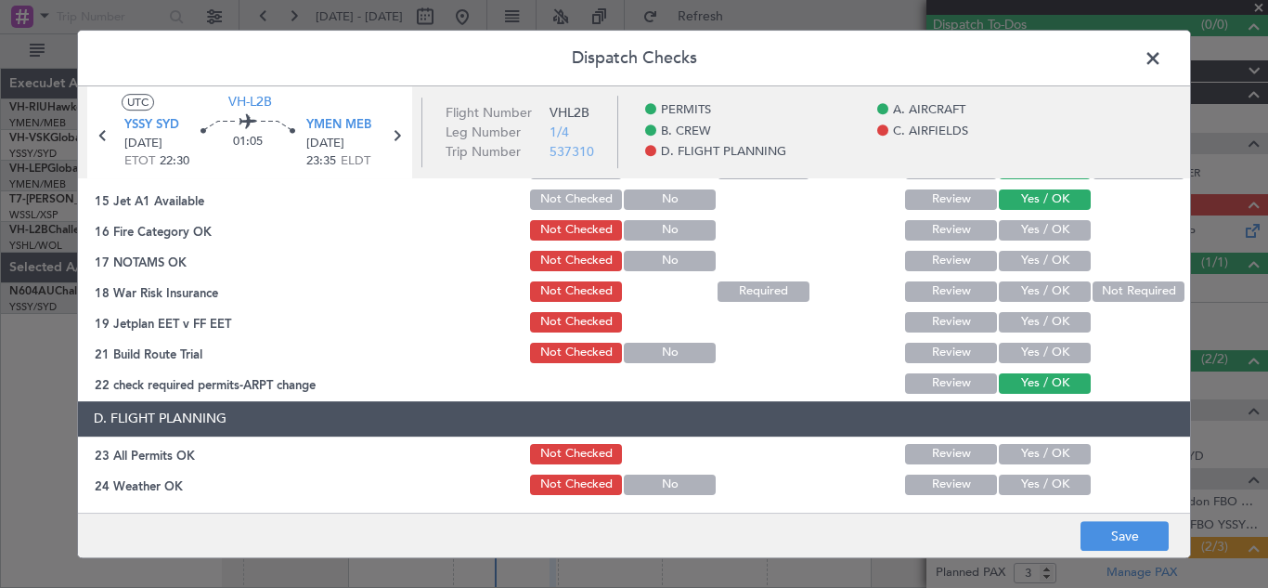
click at [1020, 230] on button "Yes / OK" at bounding box center [1045, 230] width 92 height 20
click at [1020, 260] on button "Yes / OK" at bounding box center [1045, 261] width 92 height 20
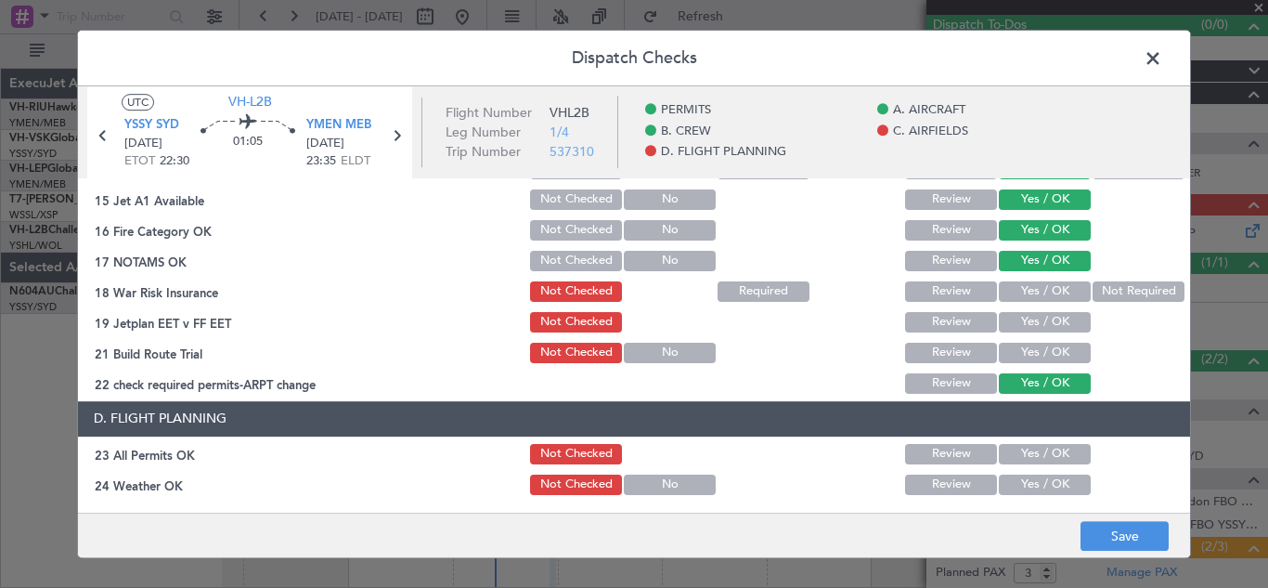
click at [1025, 291] on button "Yes / OK" at bounding box center [1045, 291] width 92 height 20
click at [1032, 322] on button "Yes / OK" at bounding box center [1045, 322] width 92 height 20
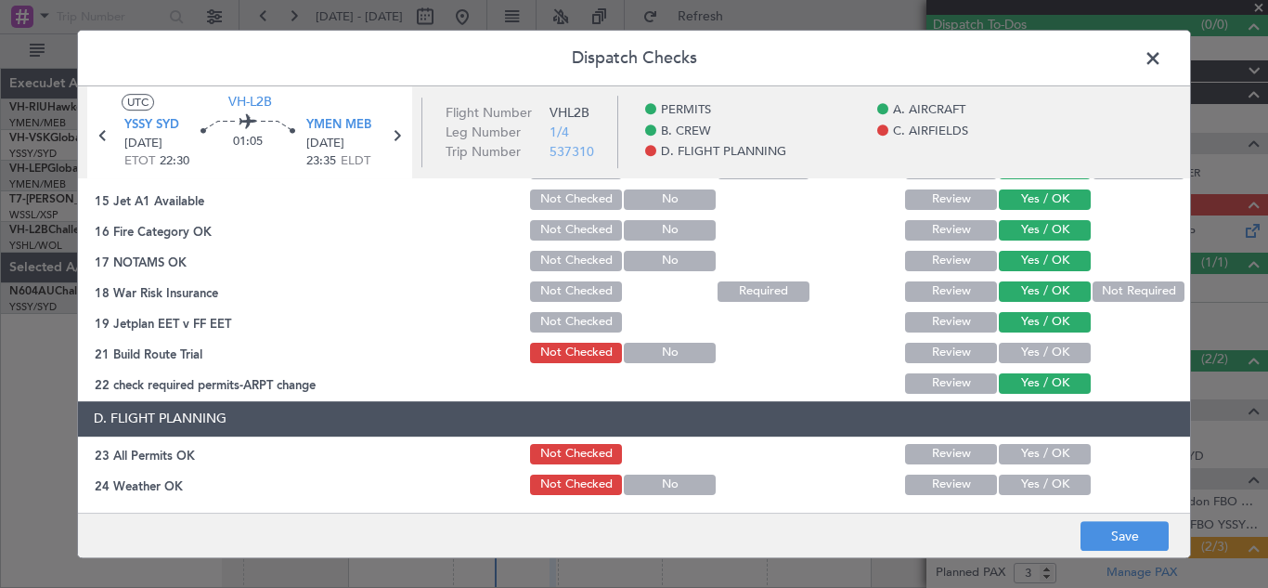
click at [1032, 349] on button "Yes / OK" at bounding box center [1045, 353] width 92 height 20
click at [1027, 464] on div "Yes / OK" at bounding box center [1043, 454] width 94 height 26
click at [1017, 449] on button "Yes / OK" at bounding box center [1045, 454] width 92 height 20
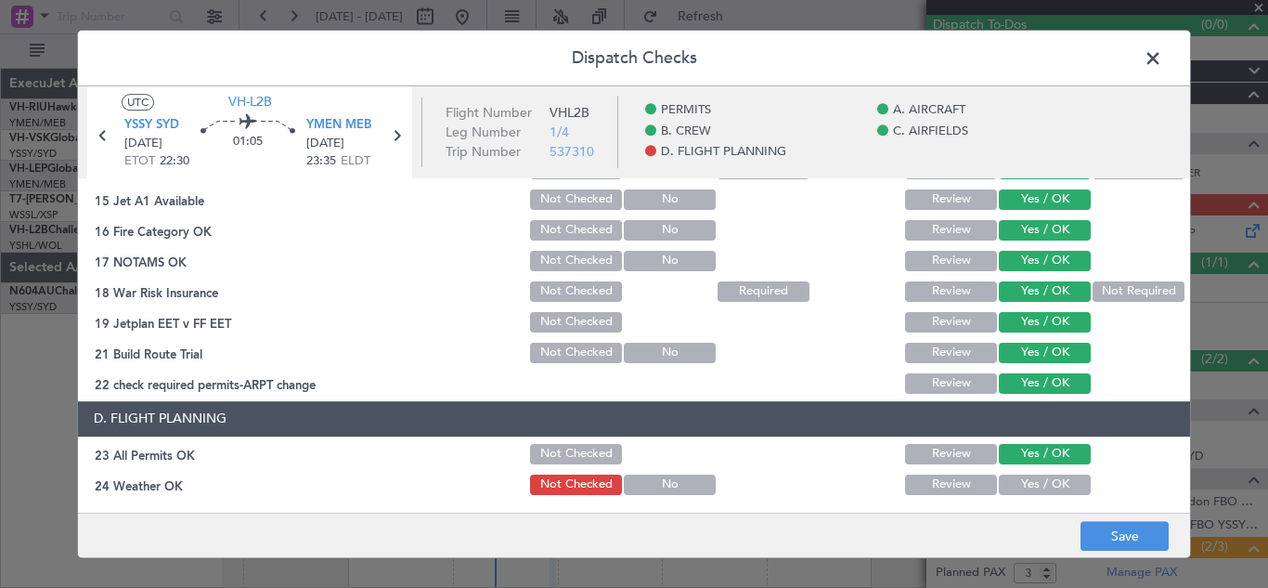
click at [1029, 482] on button "Yes / OK" at bounding box center [1045, 484] width 92 height 20
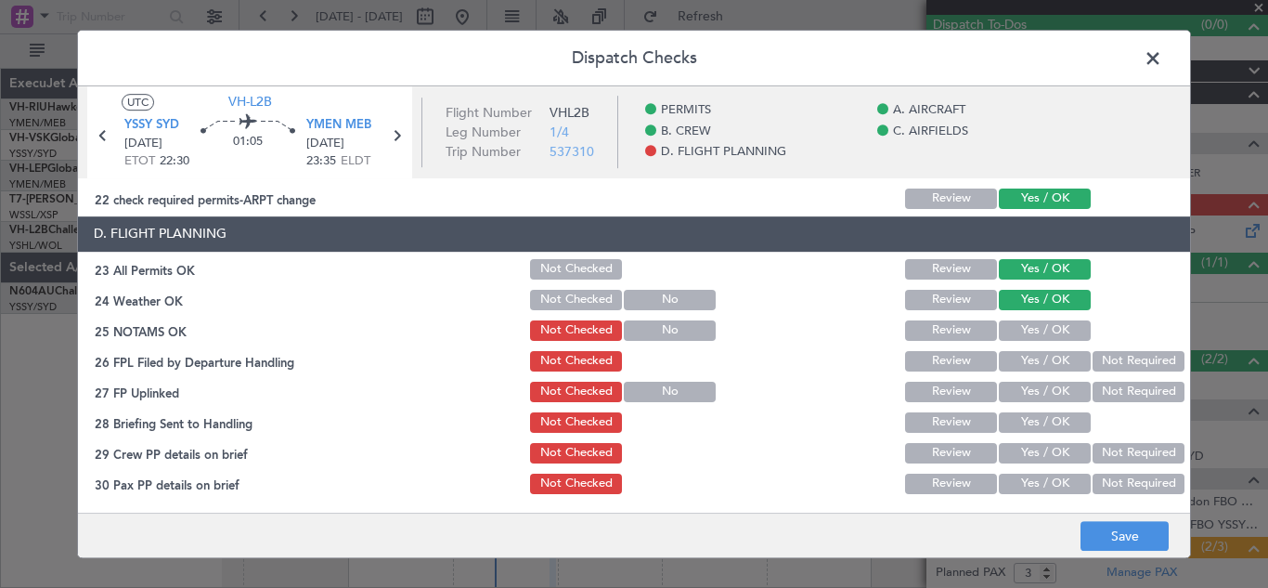
click at [1050, 332] on button "Yes / OK" at bounding box center [1045, 330] width 92 height 20
click at [1043, 356] on button "Yes / OK" at bounding box center [1045, 361] width 92 height 20
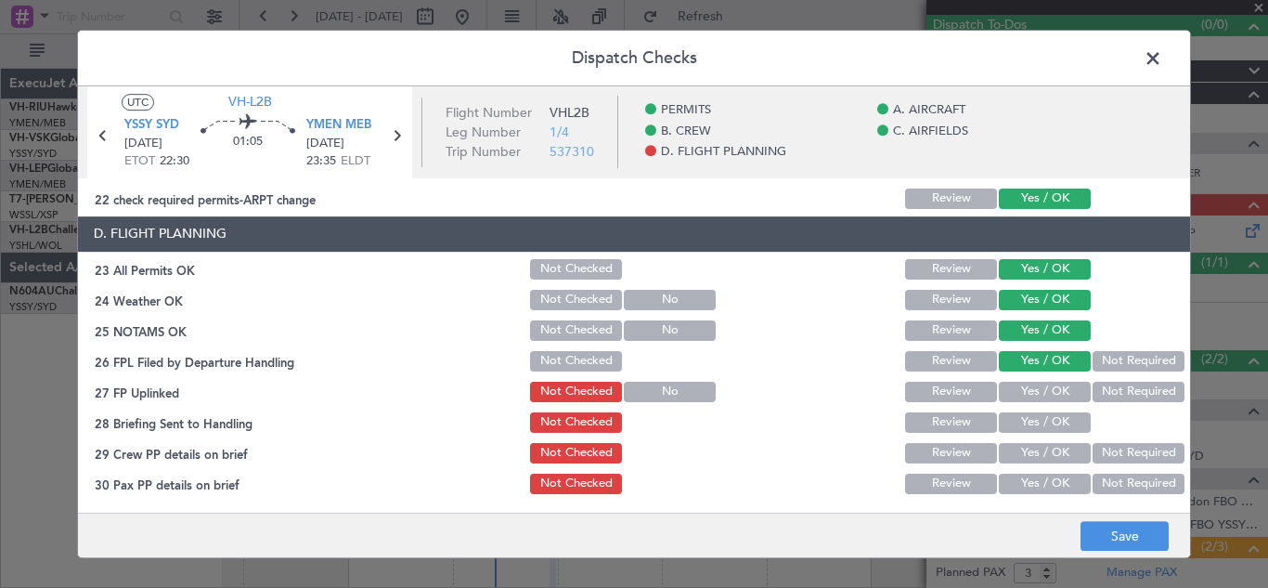
click at [1043, 388] on button "Yes / OK" at bounding box center [1045, 392] width 92 height 20
click at [1043, 417] on button "Yes / OK" at bounding box center [1045, 422] width 92 height 20
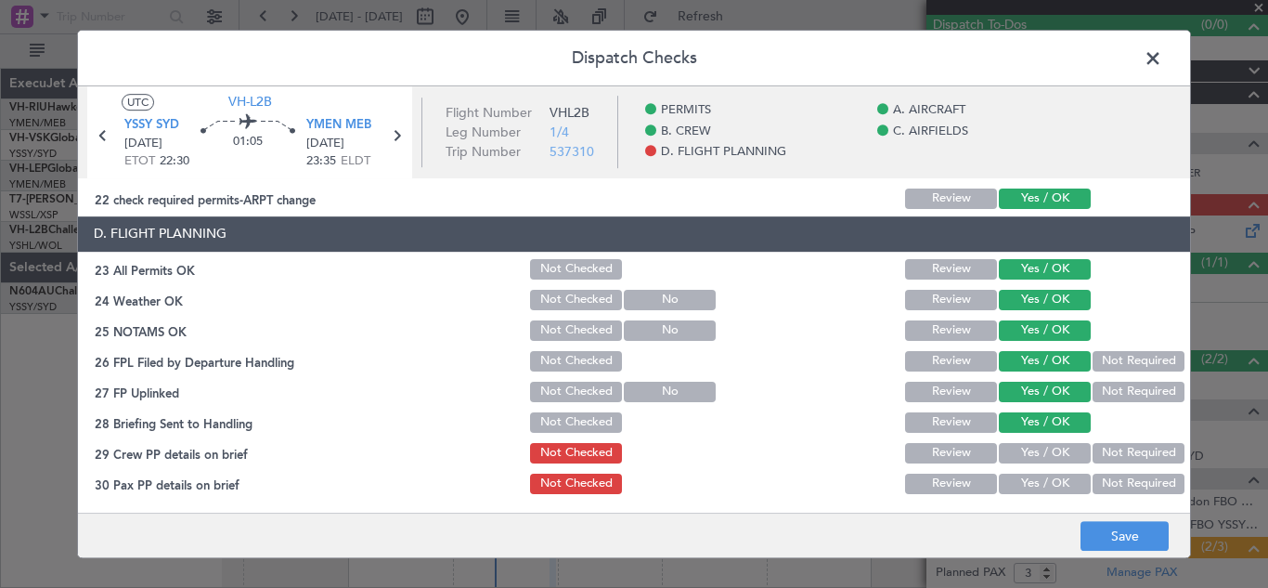
click at [1102, 448] on button "Not Required" at bounding box center [1139, 453] width 92 height 20
click at [1113, 483] on button "Not Required" at bounding box center [1139, 484] width 92 height 20
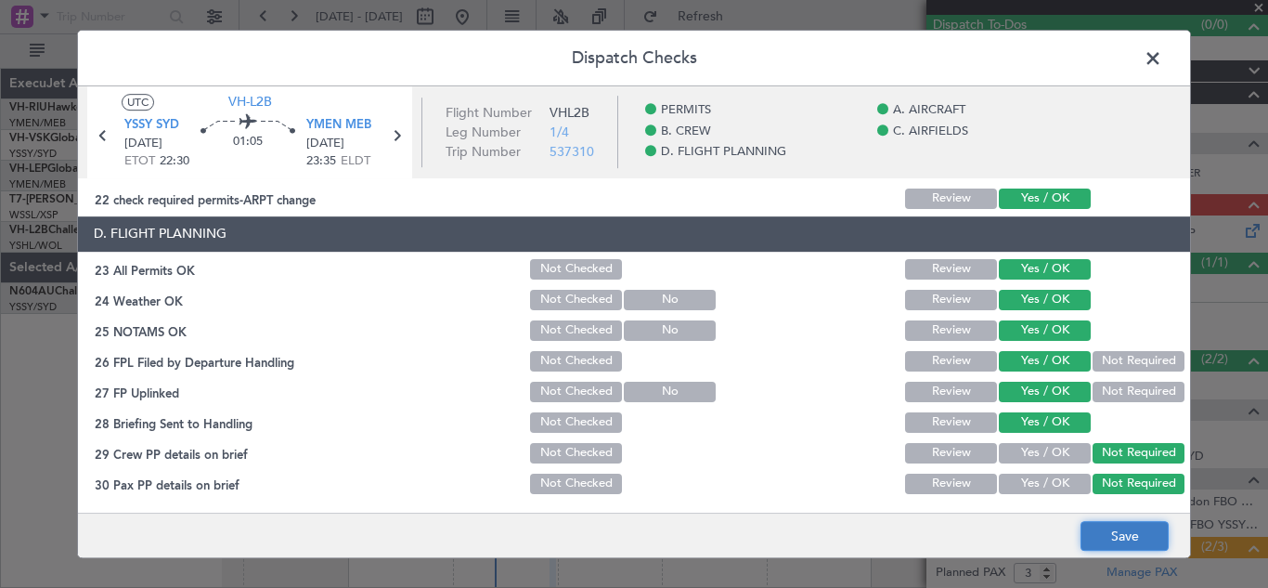
click at [1118, 539] on button "Save" at bounding box center [1125, 536] width 88 height 30
click at [1163, 57] on span at bounding box center [1163, 63] width 0 height 37
